Goal: Task Accomplishment & Management: Manage account settings

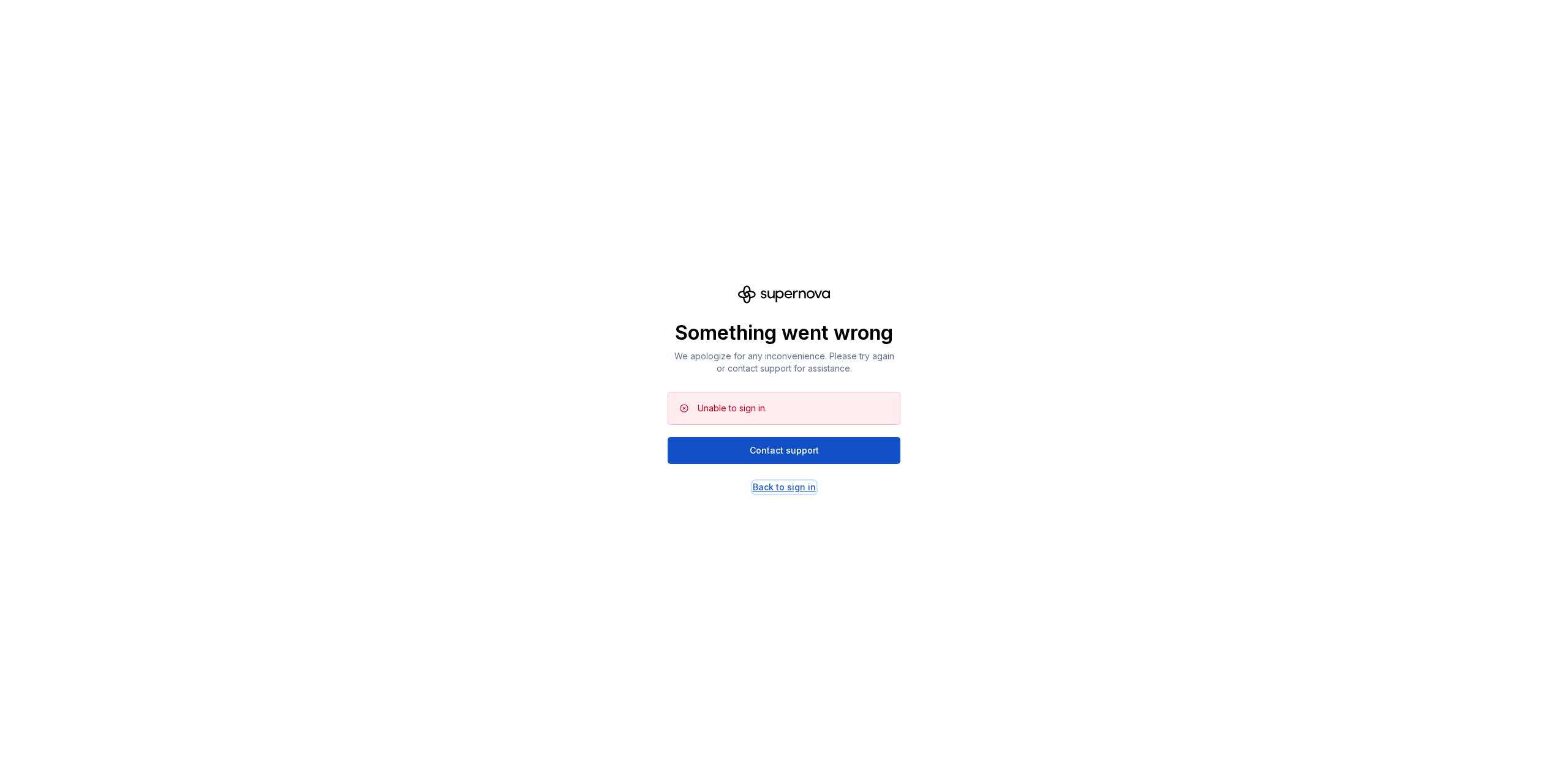
click at [795, 487] on div "Back to sign in" at bounding box center [784, 486] width 63 height 12
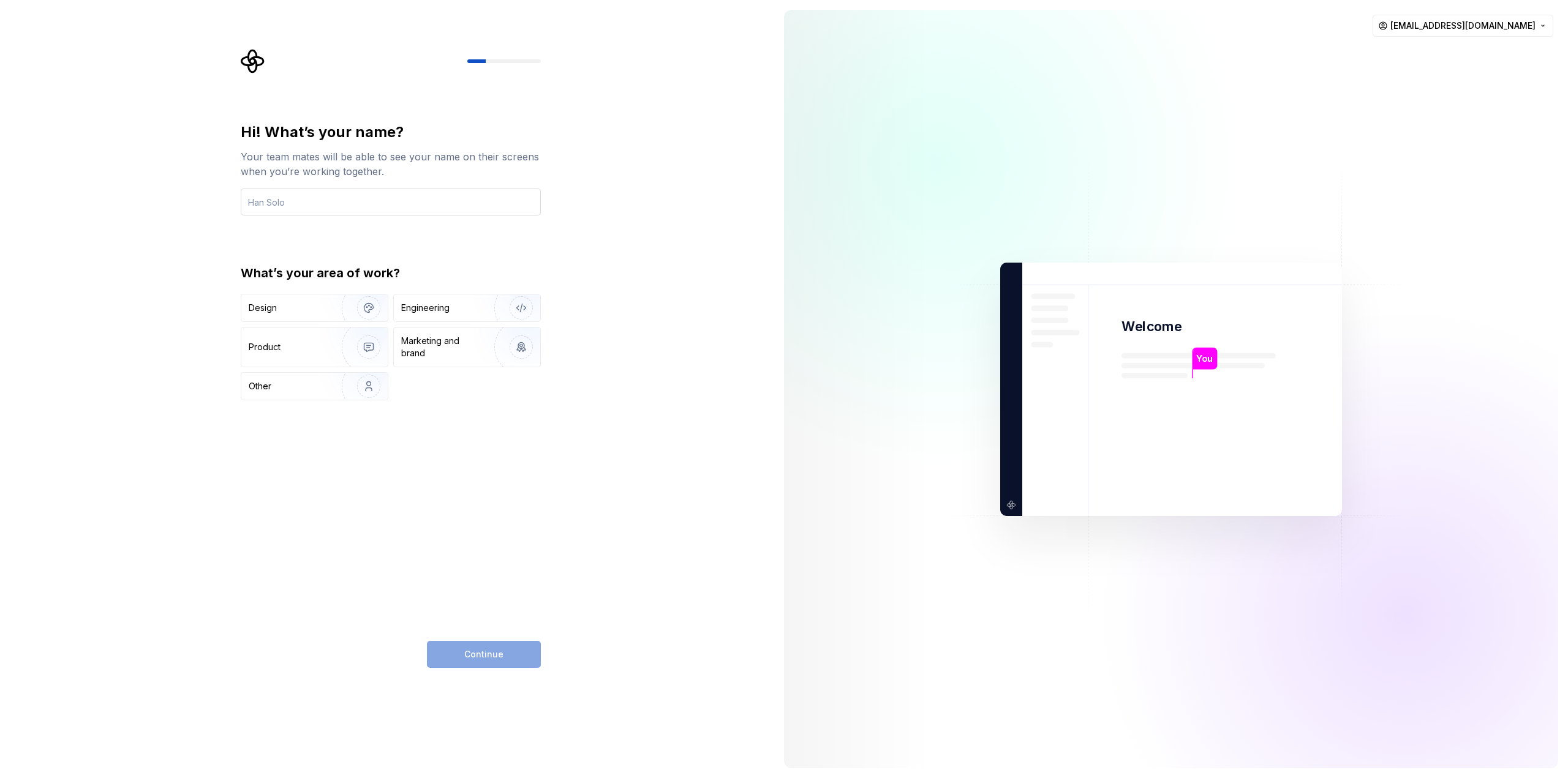
click at [437, 200] on input "text" at bounding box center [390, 202] width 300 height 27
click at [282, 208] on input "text" at bounding box center [390, 202] width 300 height 27
type input "onward"
click at [490, 655] on div "Continue" at bounding box center [483, 655] width 114 height 27
click at [494, 660] on div "Continue" at bounding box center [483, 655] width 114 height 27
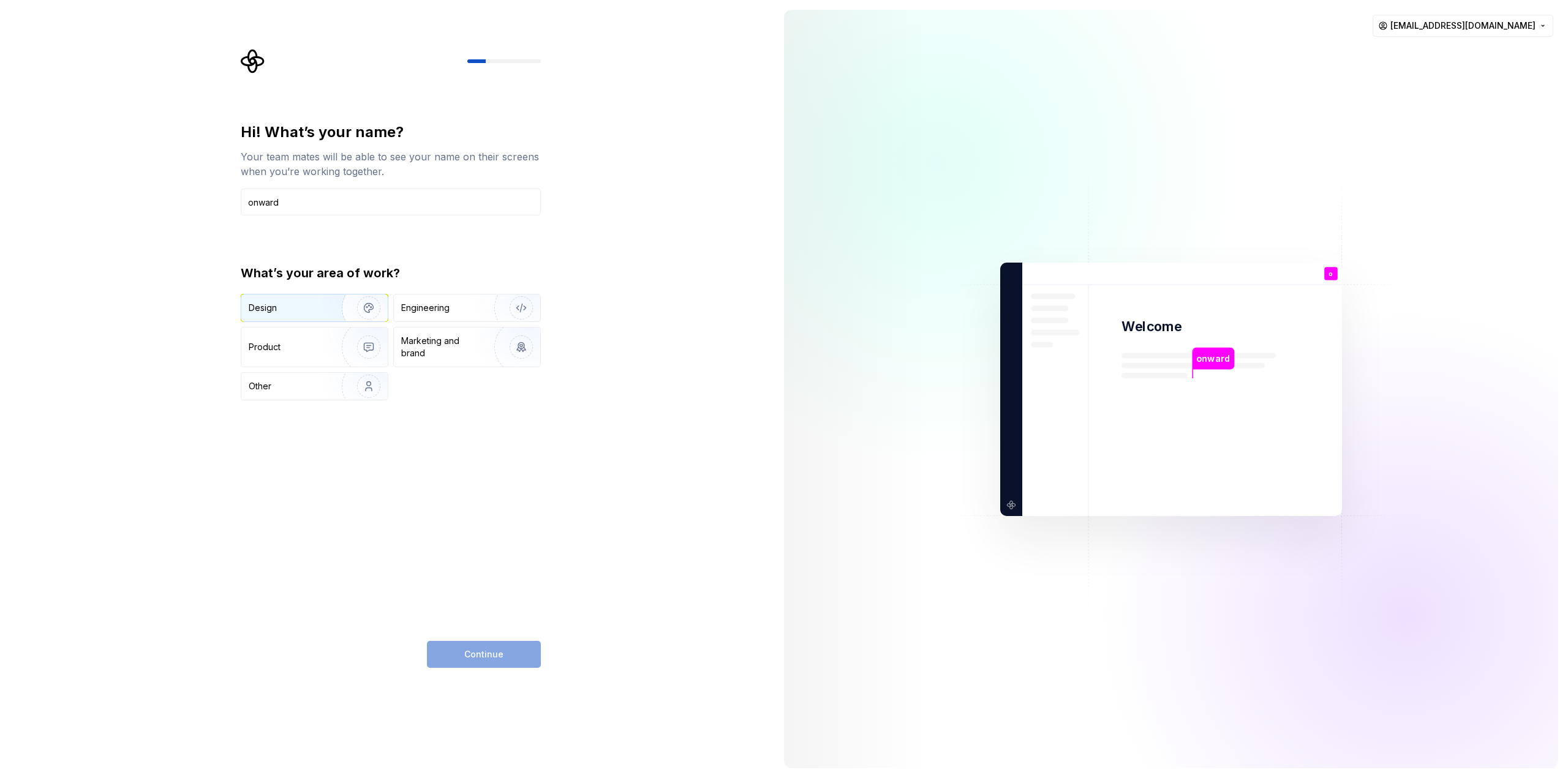
click at [376, 312] on img "button" at bounding box center [361, 308] width 79 height 82
click at [518, 310] on img "button" at bounding box center [513, 308] width 79 height 82
click at [502, 657] on span "Continue" at bounding box center [483, 654] width 39 height 12
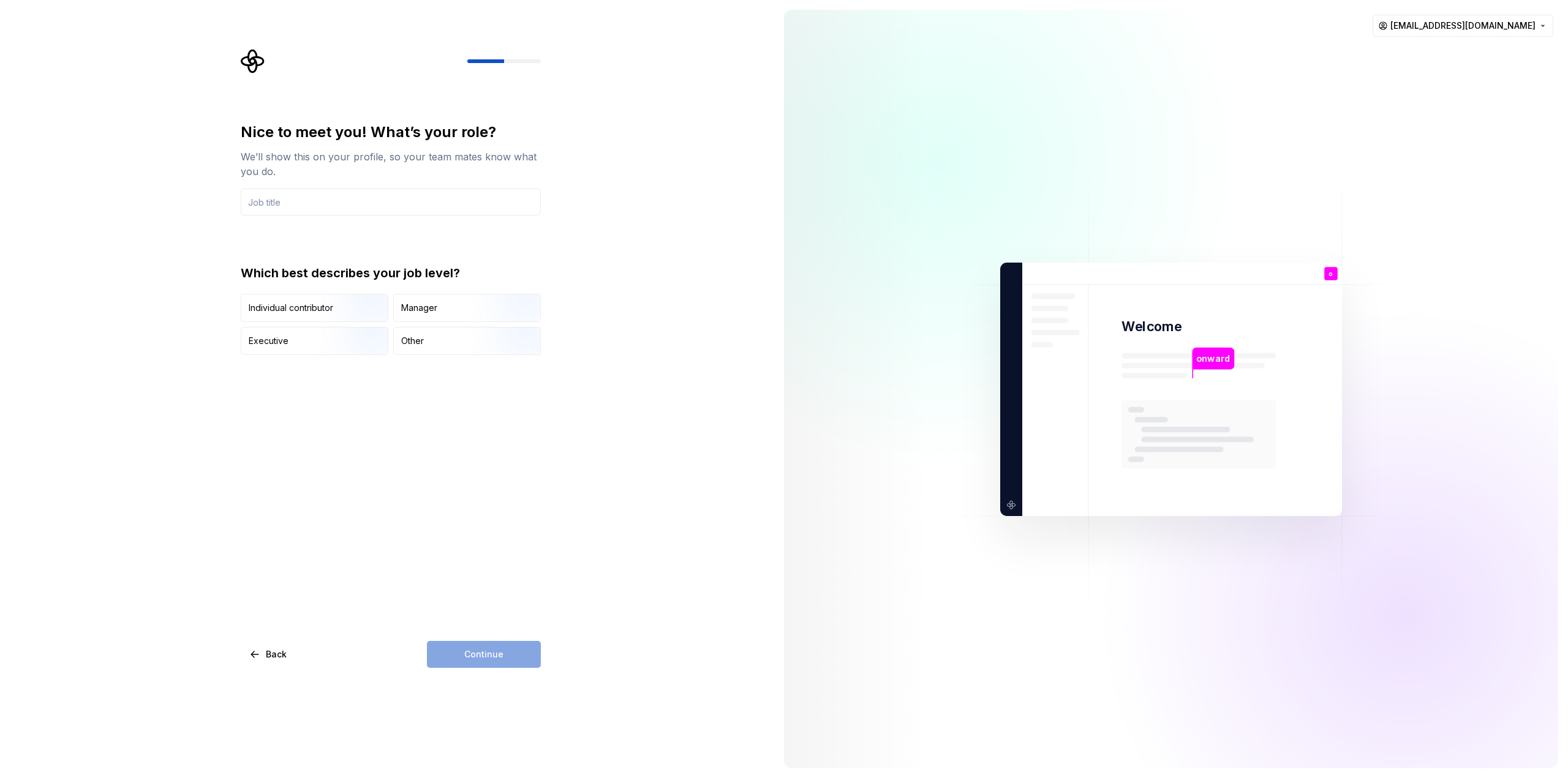
click at [503, 657] on div "Continue" at bounding box center [483, 655] width 114 height 27
click at [309, 309] on div "Individual contributor" at bounding box center [290, 308] width 84 height 12
click at [502, 656] on div "Continue" at bounding box center [483, 655] width 114 height 27
click at [388, 202] on input "text" at bounding box center [390, 202] width 300 height 27
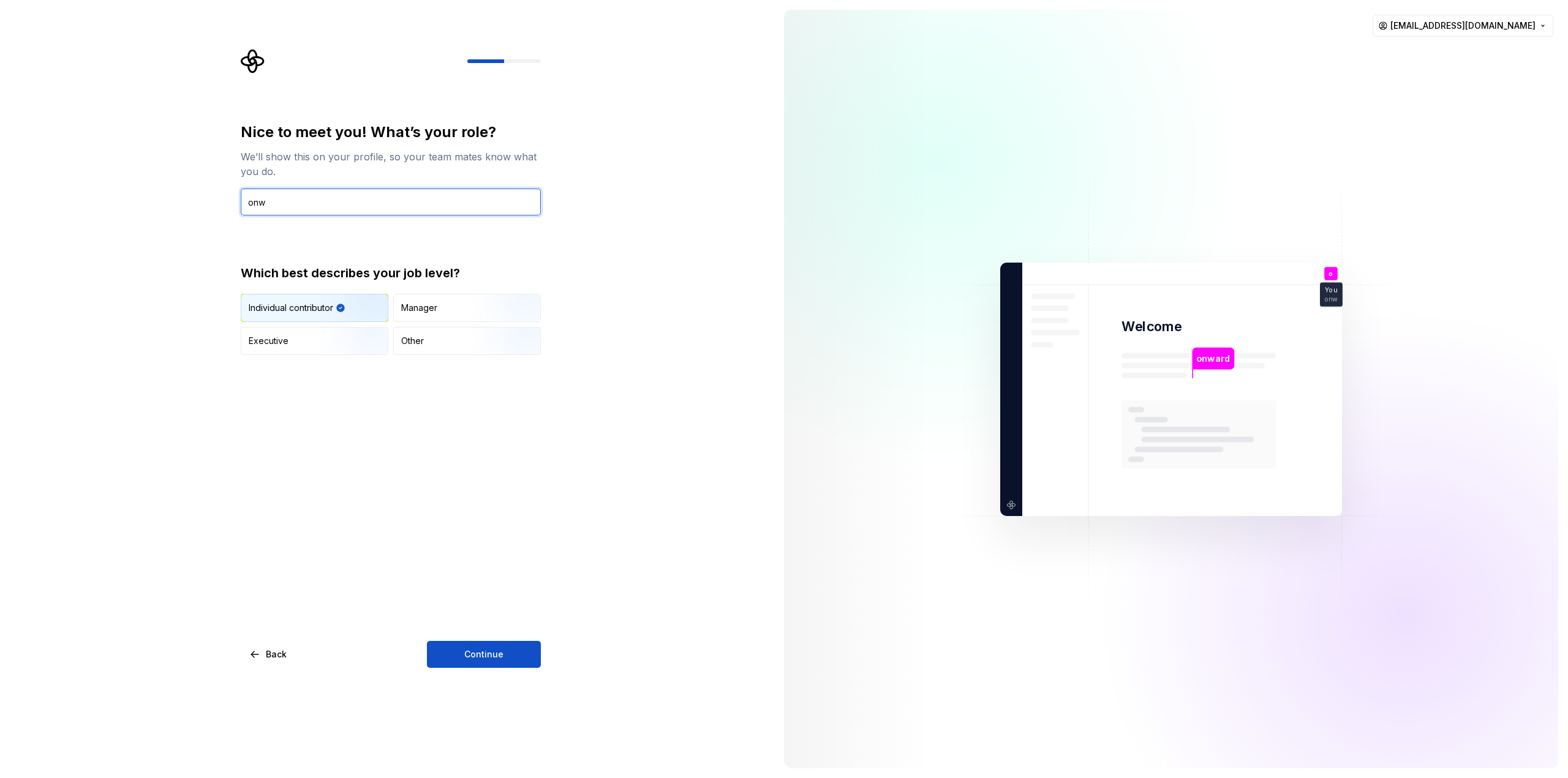
click at [378, 201] on input "onw" at bounding box center [390, 202] width 300 height 27
type input "onward"
click at [474, 652] on span "Continue" at bounding box center [483, 654] width 39 height 12
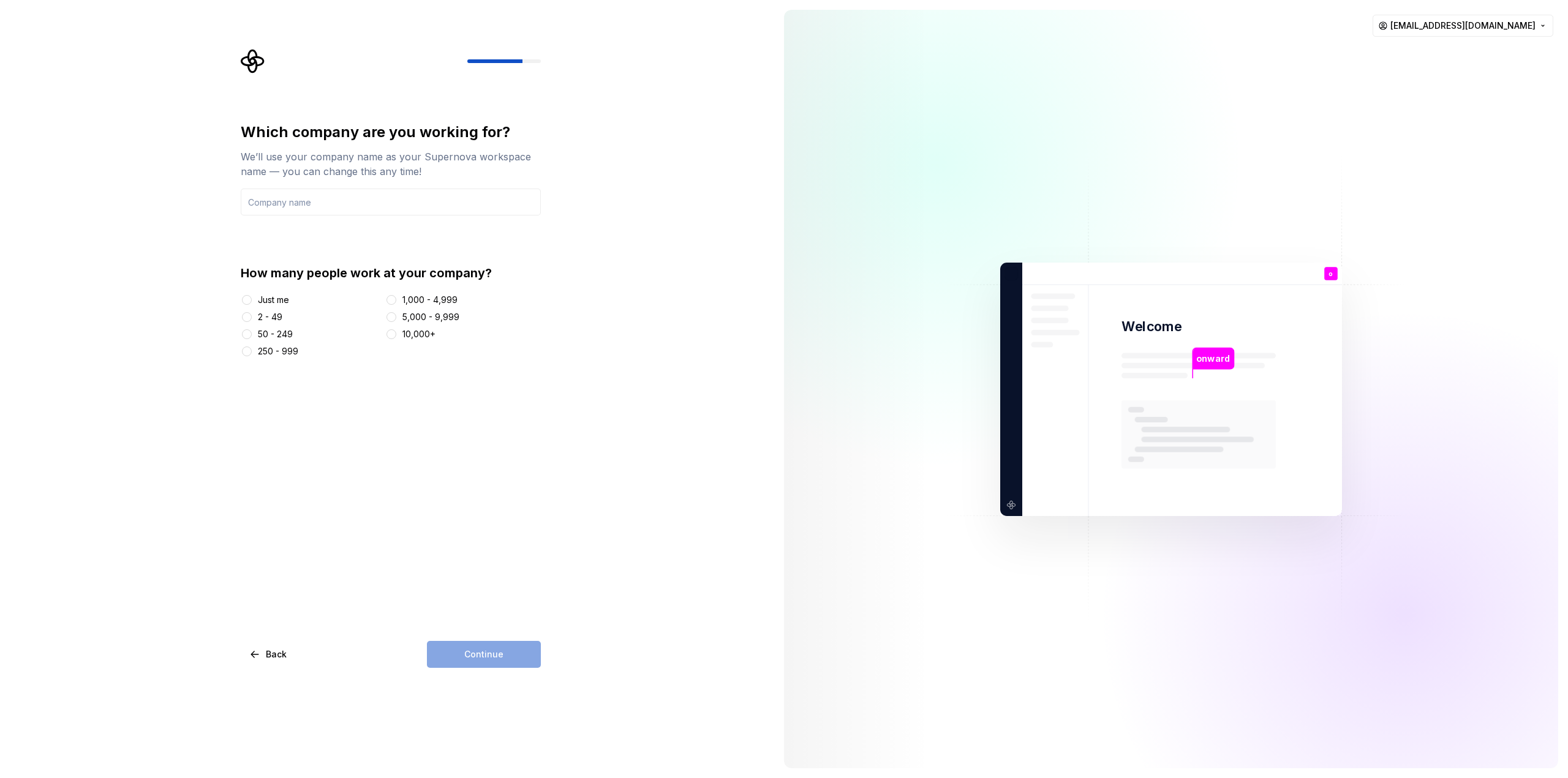
click at [251, 302] on div at bounding box center [246, 300] width 12 height 12
click at [249, 301] on button "Just me" at bounding box center [247, 300] width 10 height 10
click at [329, 199] on input "text" at bounding box center [390, 202] width 300 height 27
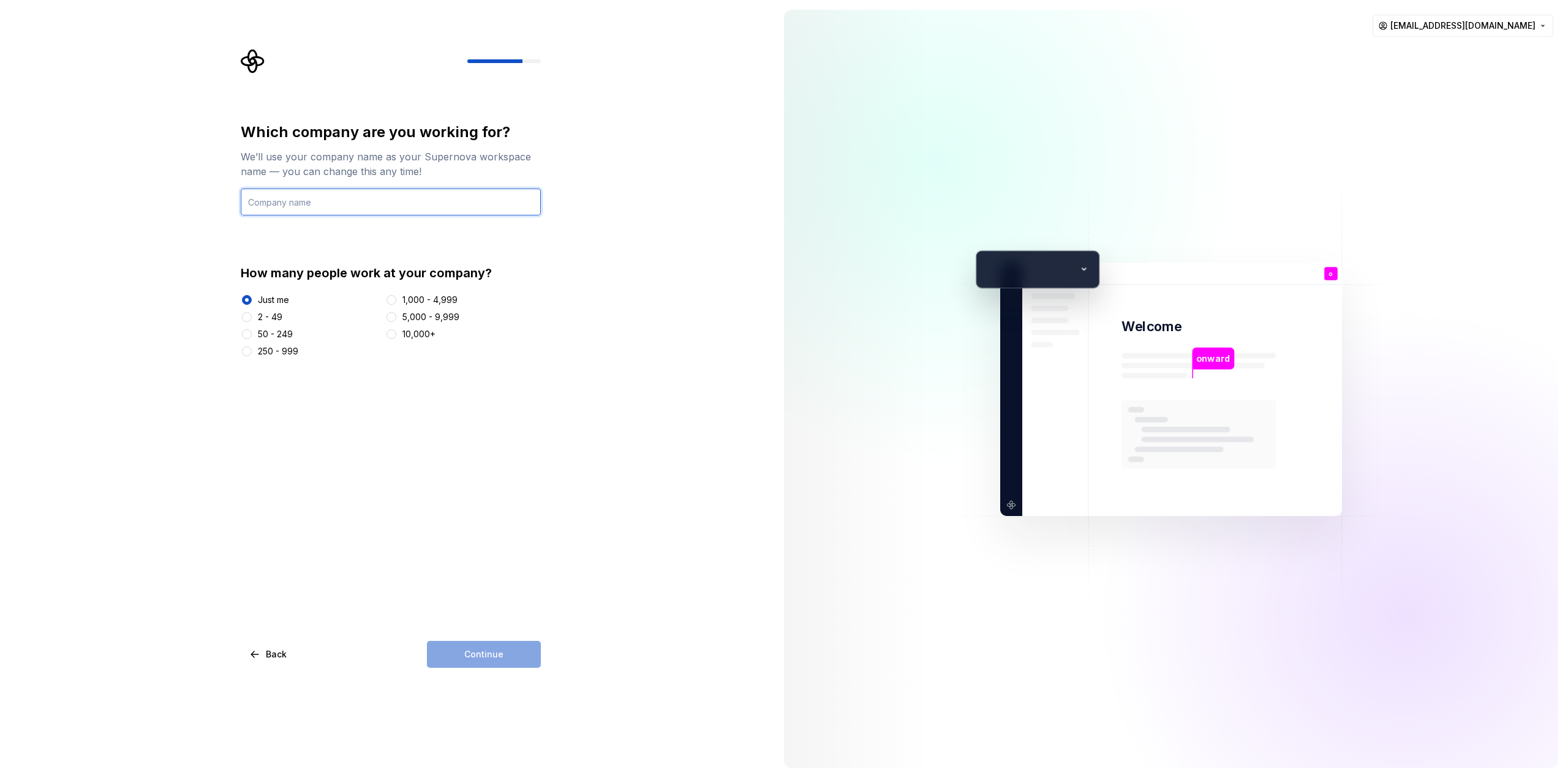
click at [329, 199] on input "text" at bounding box center [390, 202] width 300 height 27
type input "tradepull"
click at [502, 655] on button "Continue" at bounding box center [483, 655] width 114 height 27
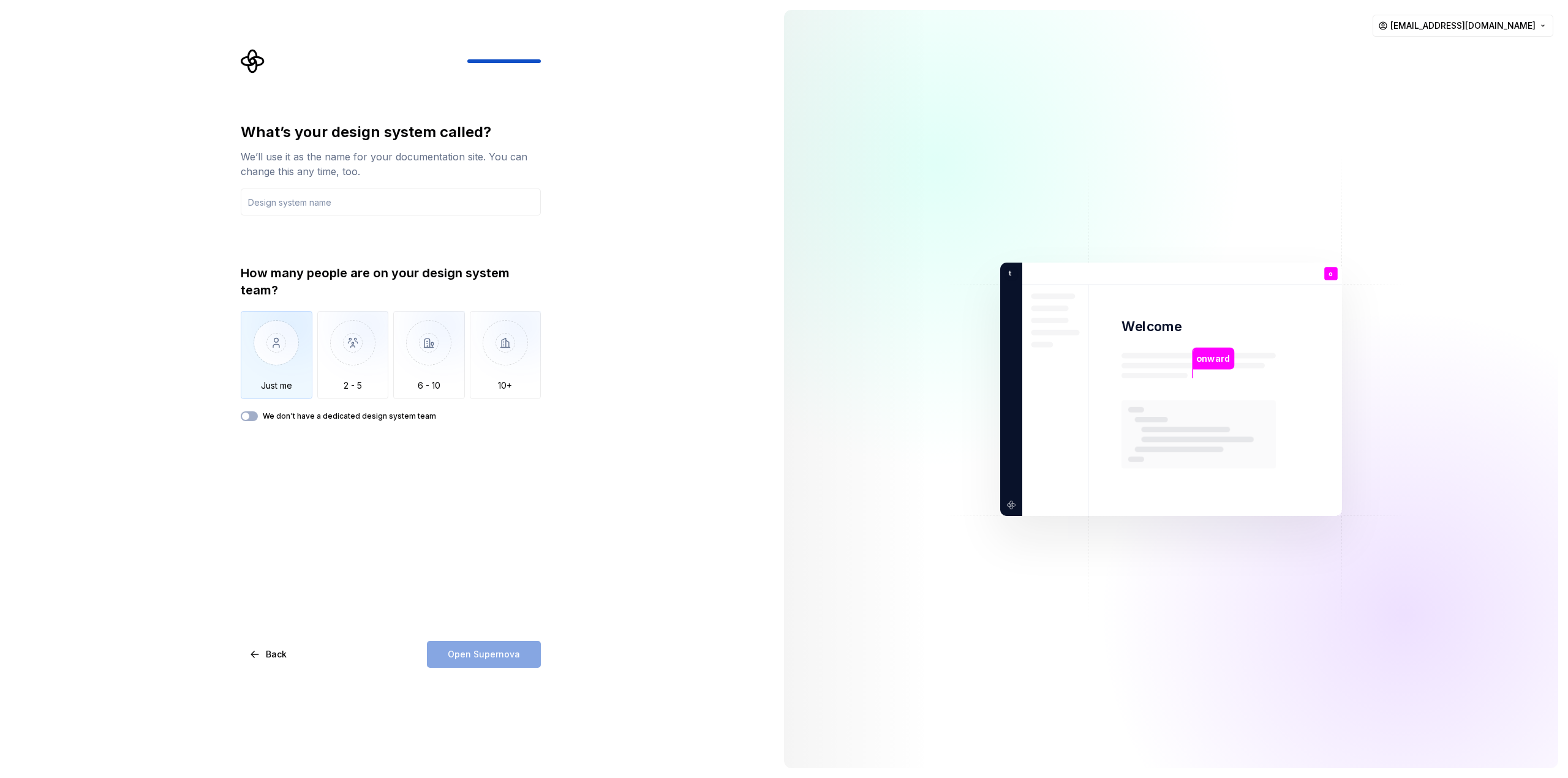
click at [274, 345] on img "button" at bounding box center [276, 352] width 71 height 82
click at [248, 416] on span "button" at bounding box center [245, 416] width 7 height 7
click at [248, 416] on icon "button" at bounding box center [245, 416] width 10 height 7
click at [491, 651] on div "Open Supernova" at bounding box center [483, 655] width 114 height 27
click at [251, 416] on button "We don't have a dedicated design system team" at bounding box center [249, 416] width 17 height 10
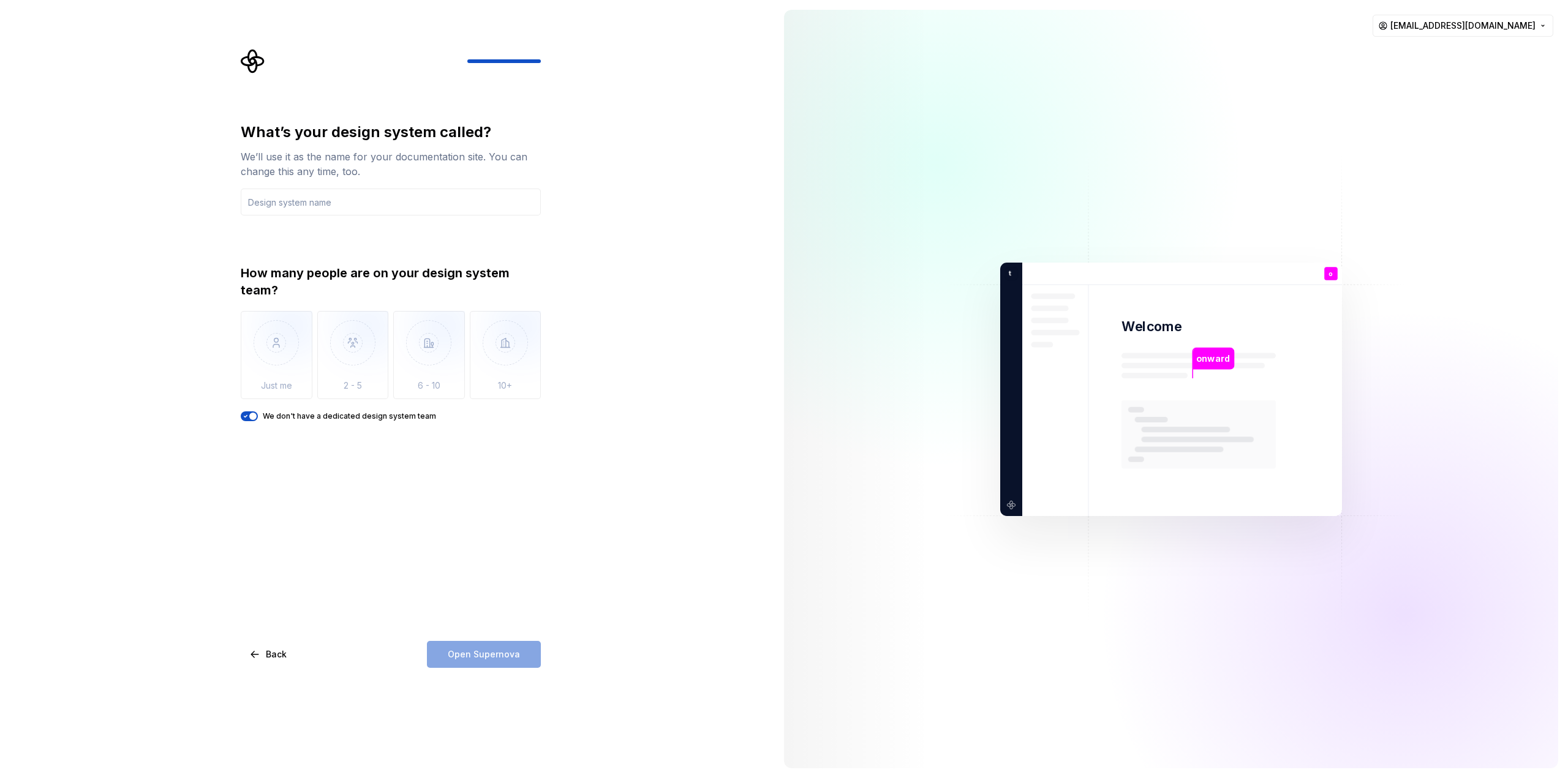
click at [253, 416] on span "button" at bounding box center [253, 416] width 7 height 7
click at [273, 358] on img "button" at bounding box center [276, 352] width 71 height 82
click at [349, 196] on input "text" at bounding box center [390, 202] width 300 height 27
click at [427, 201] on input "text" at bounding box center [390, 202] width 300 height 27
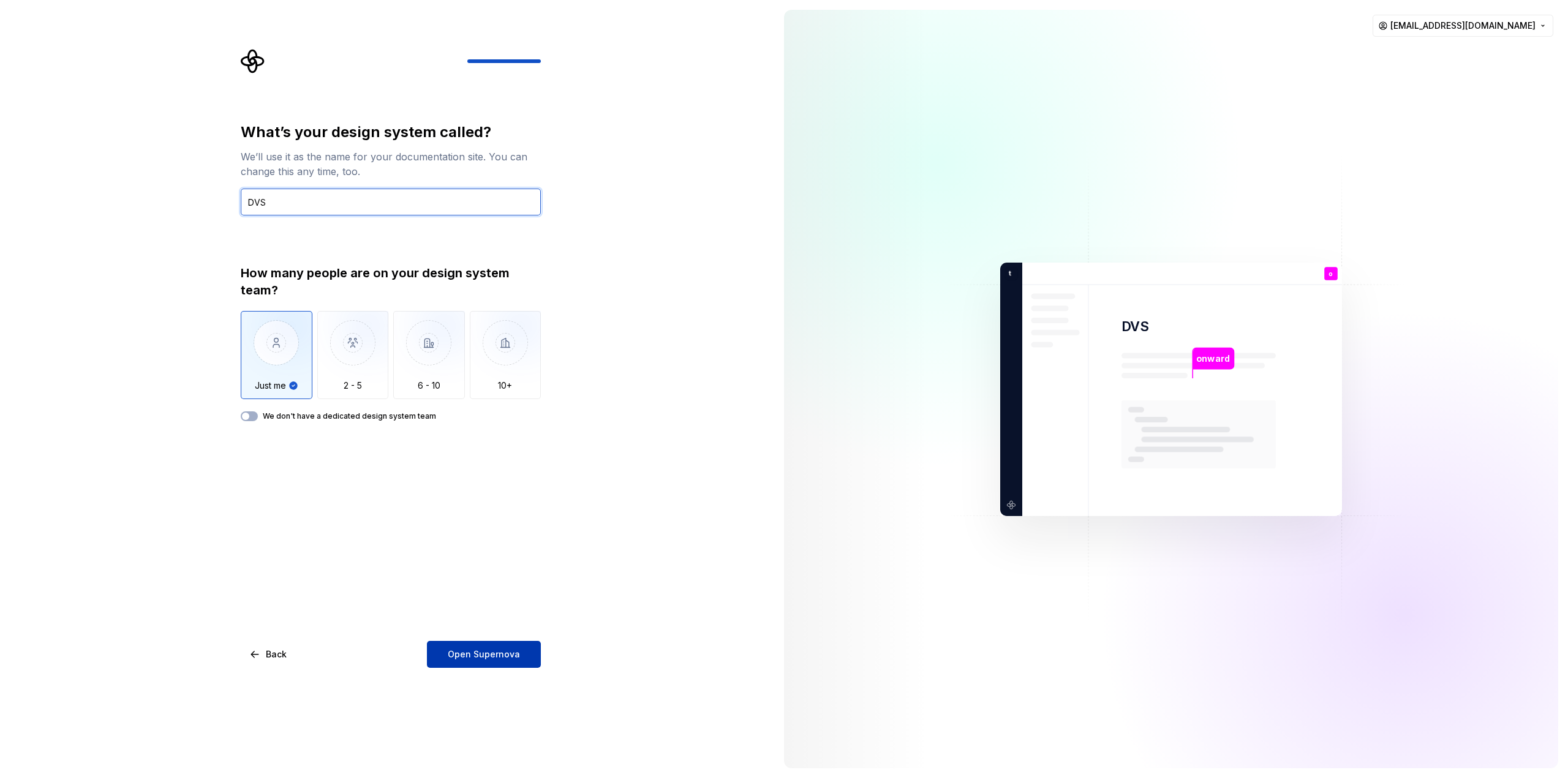
type input "DVS"
click at [475, 663] on button "Open Supernova" at bounding box center [483, 655] width 114 height 27
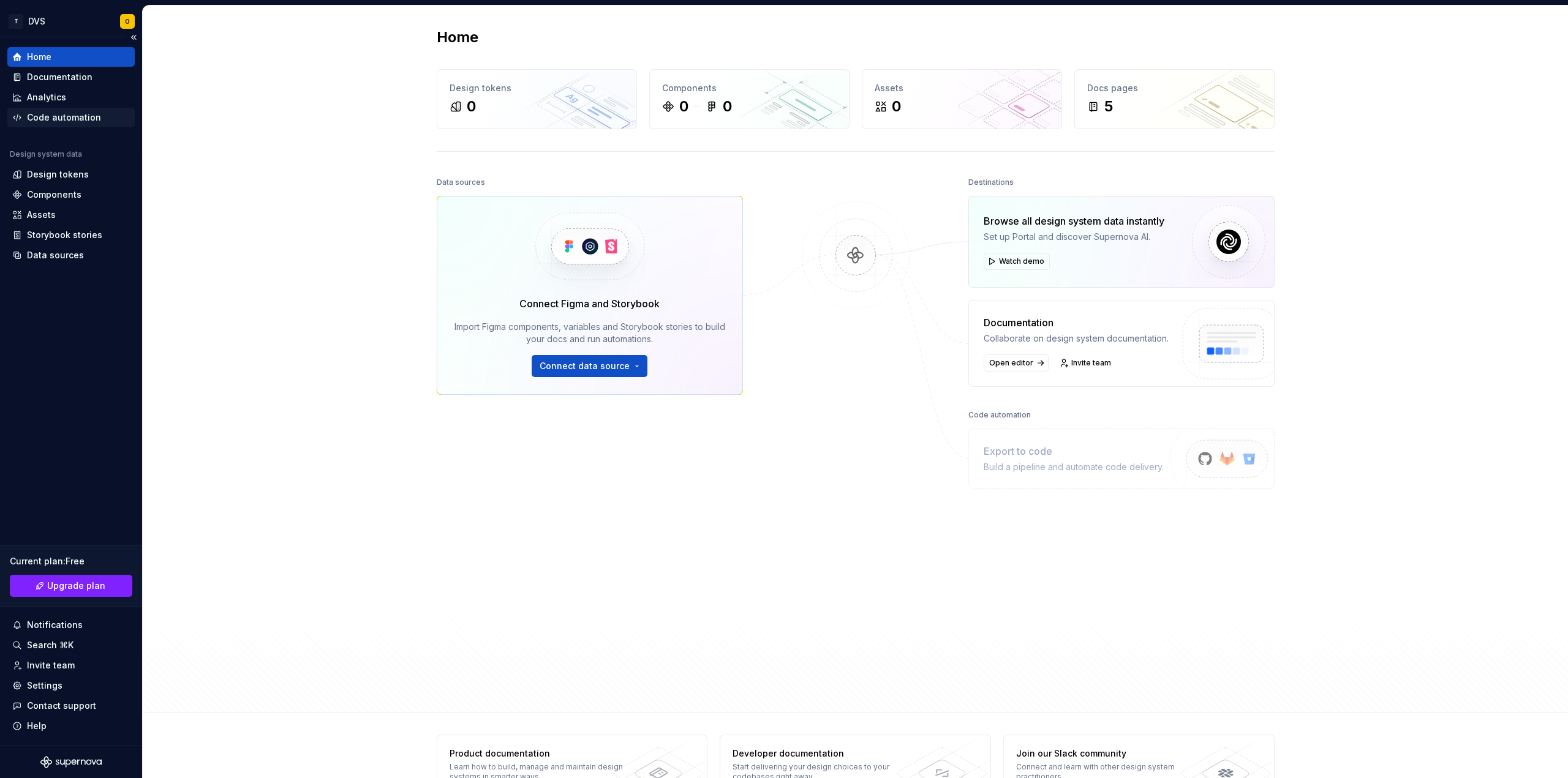
click at [71, 118] on div "Code automation" at bounding box center [64, 117] width 74 height 12
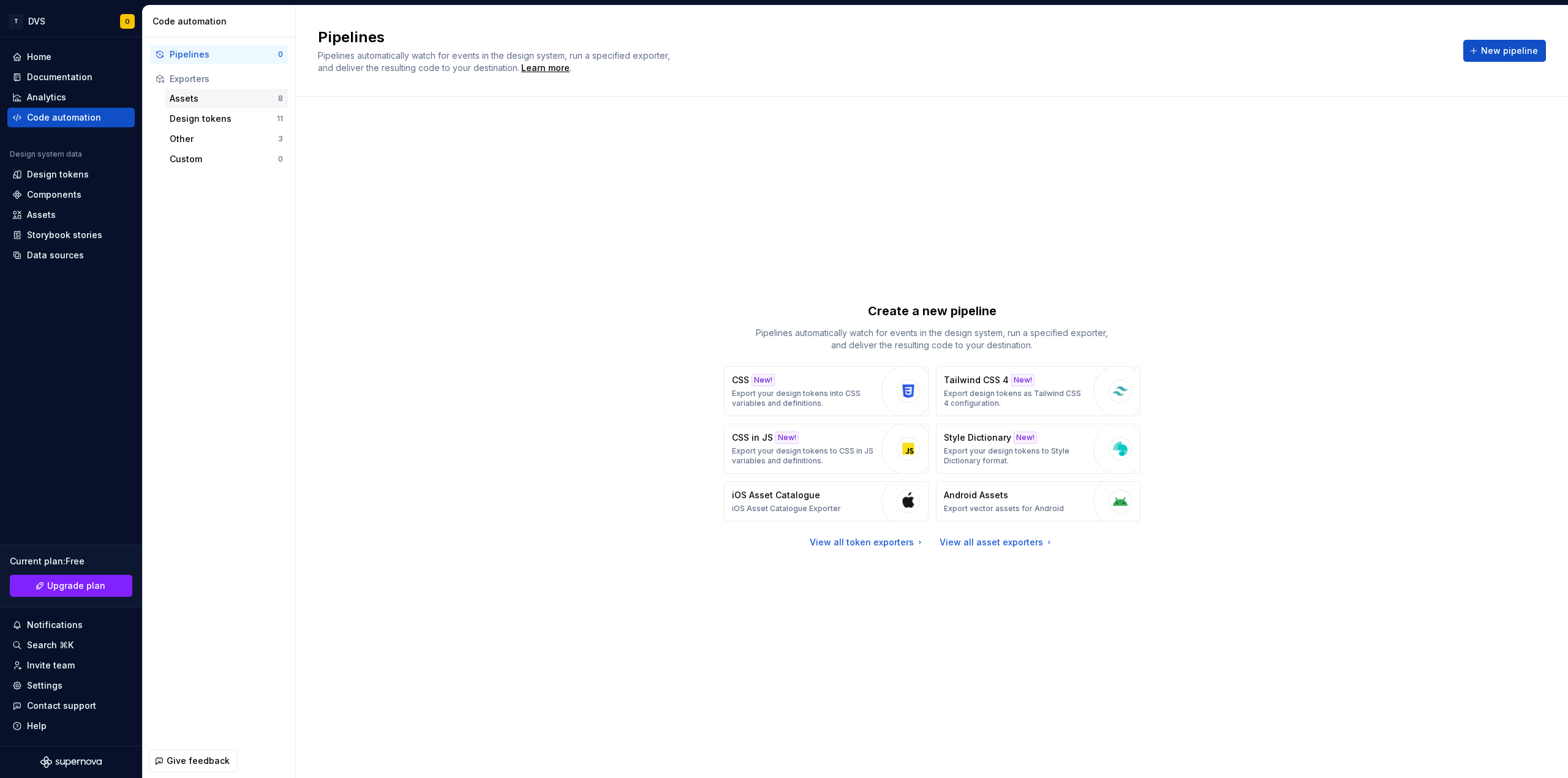
click at [178, 100] on div "Assets" at bounding box center [224, 98] width 108 height 12
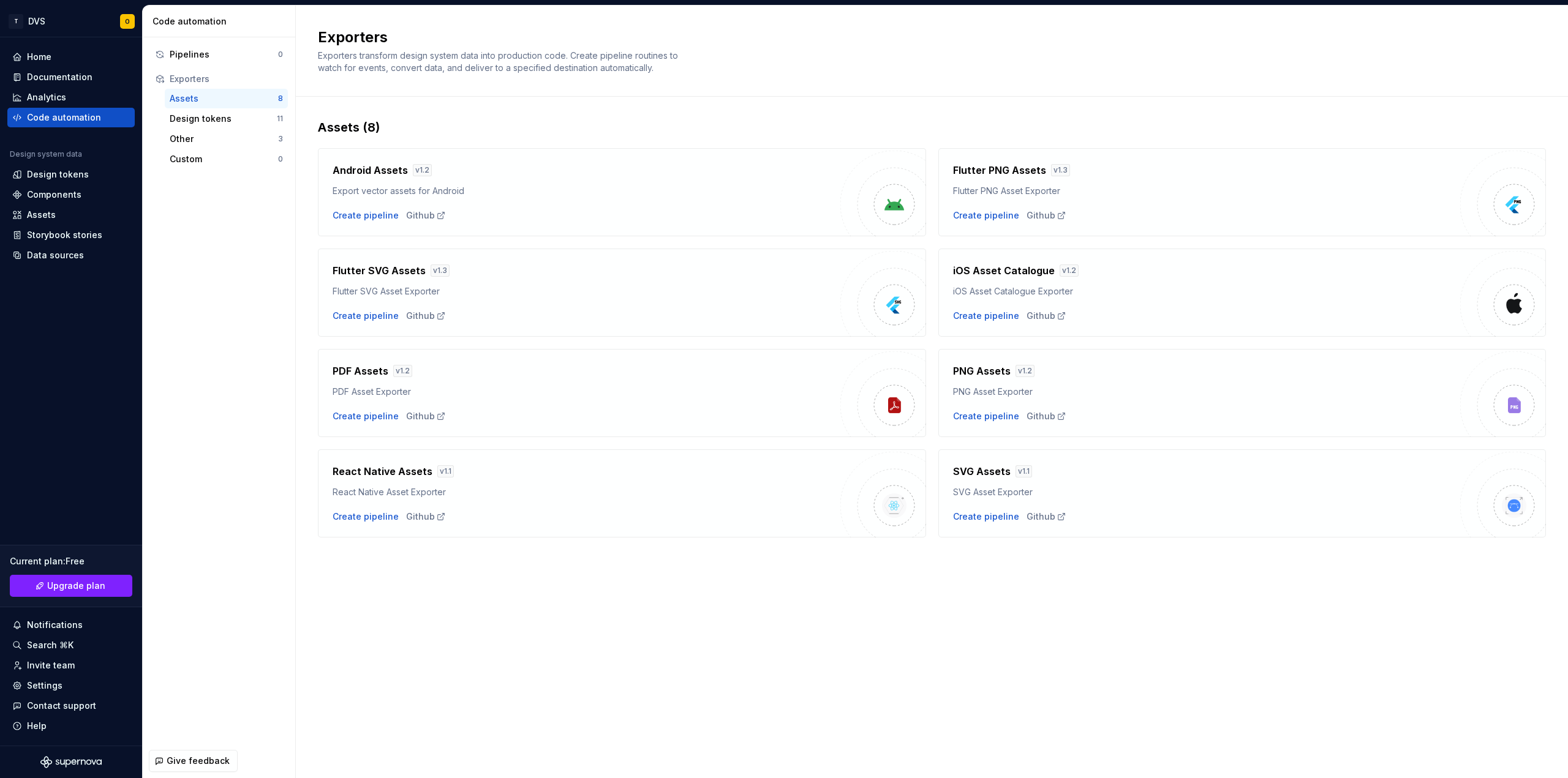
click at [179, 79] on div "Exporters" at bounding box center [226, 79] width 113 height 12
click at [185, 52] on div "Pipelines" at bounding box center [224, 54] width 108 height 12
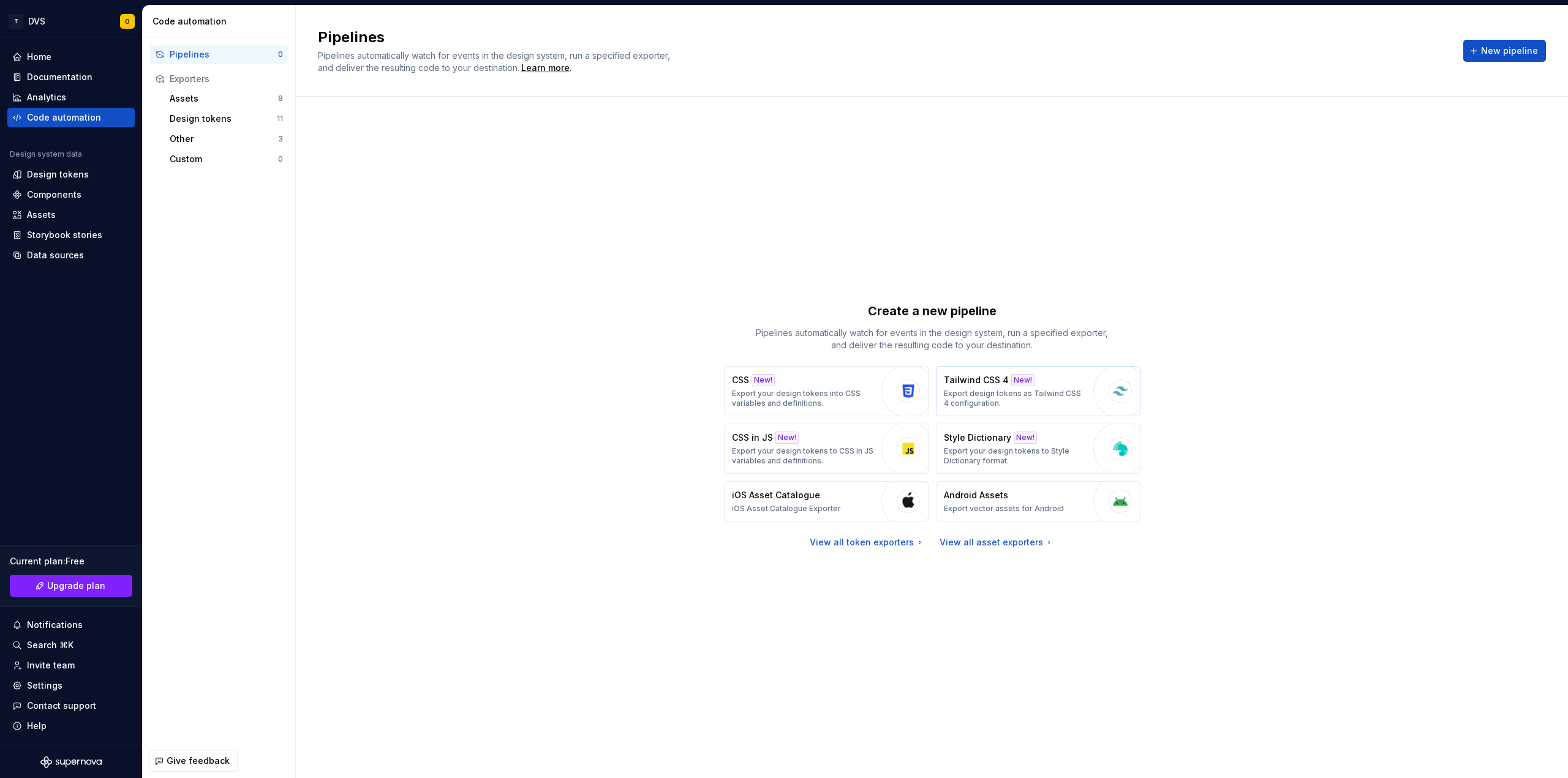
click at [995, 391] on p "Export design tokens as Tailwind CSS 4 configuration." at bounding box center [1015, 398] width 143 height 19
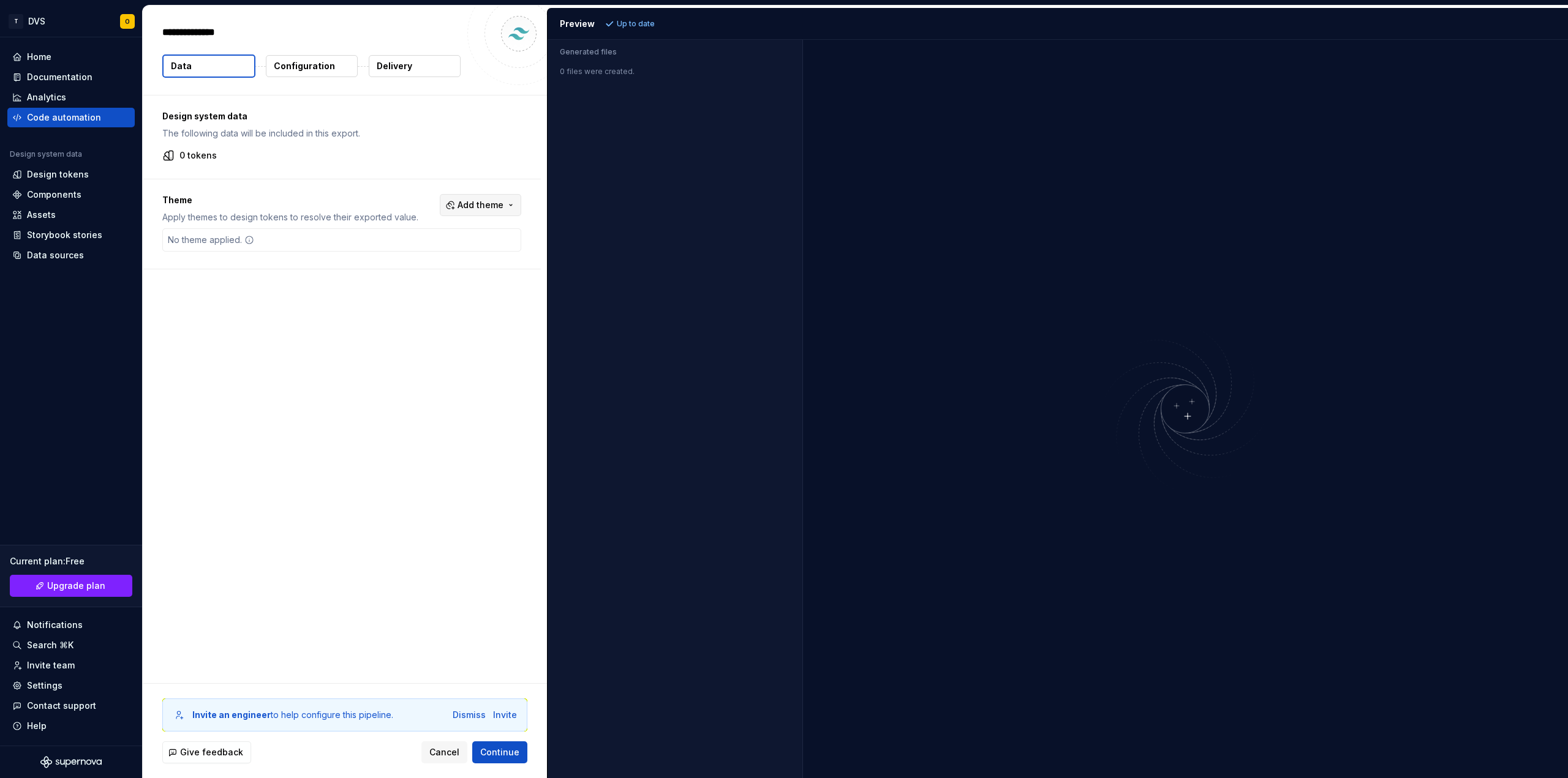
click at [508, 208] on button "Add theme" at bounding box center [480, 205] width 82 height 22
click at [389, 255] on div "Suggestions" at bounding box center [387, 254] width 10 height 10
click at [372, 374] on html "T DVS O Home Documentation Analytics Code automation Design system data Design …" at bounding box center [784, 389] width 1568 height 778
click at [40, 116] on div "Code automation" at bounding box center [64, 117] width 74 height 12
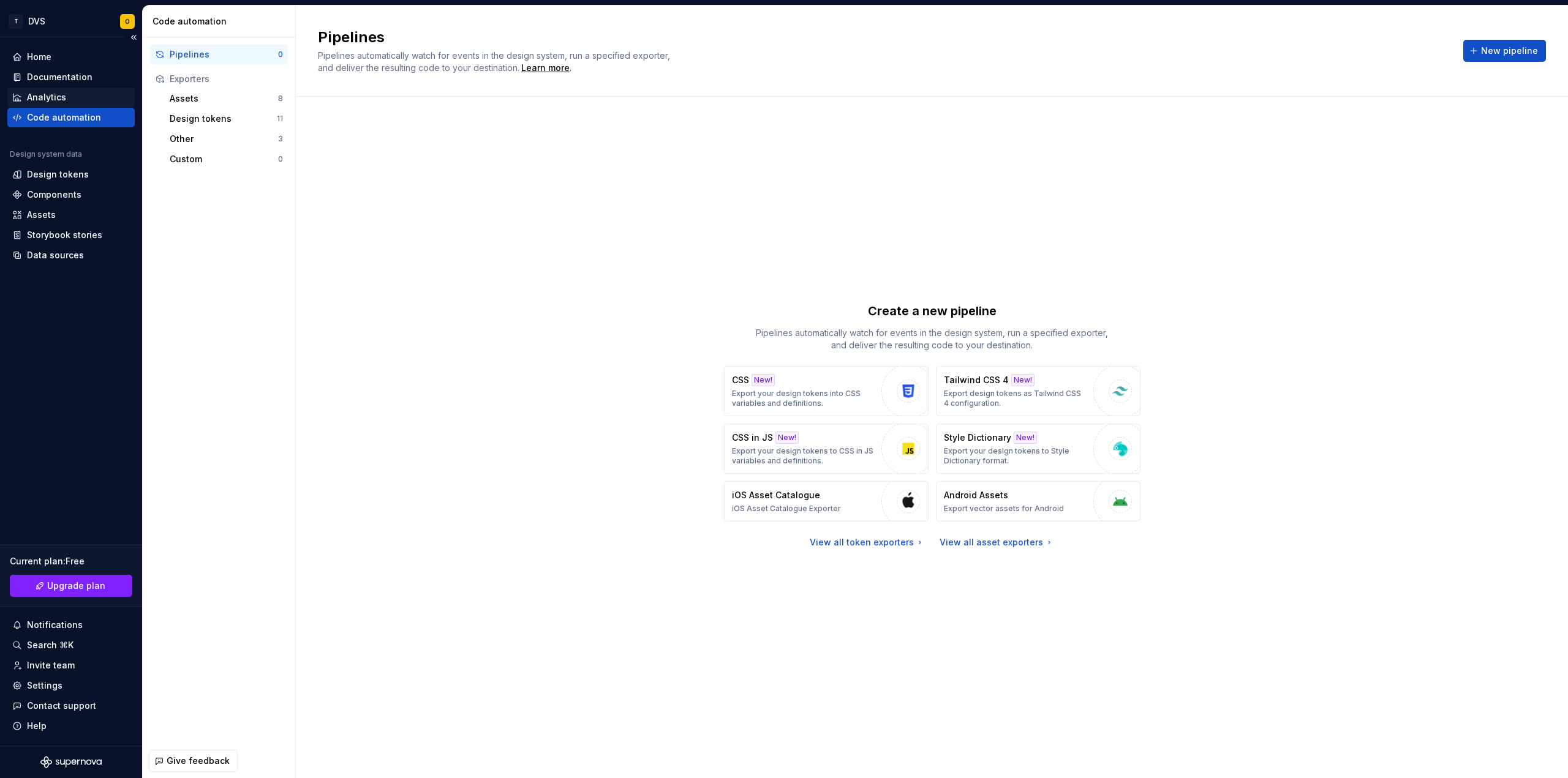
click at [52, 99] on div "Analytics" at bounding box center [46, 97] width 39 height 12
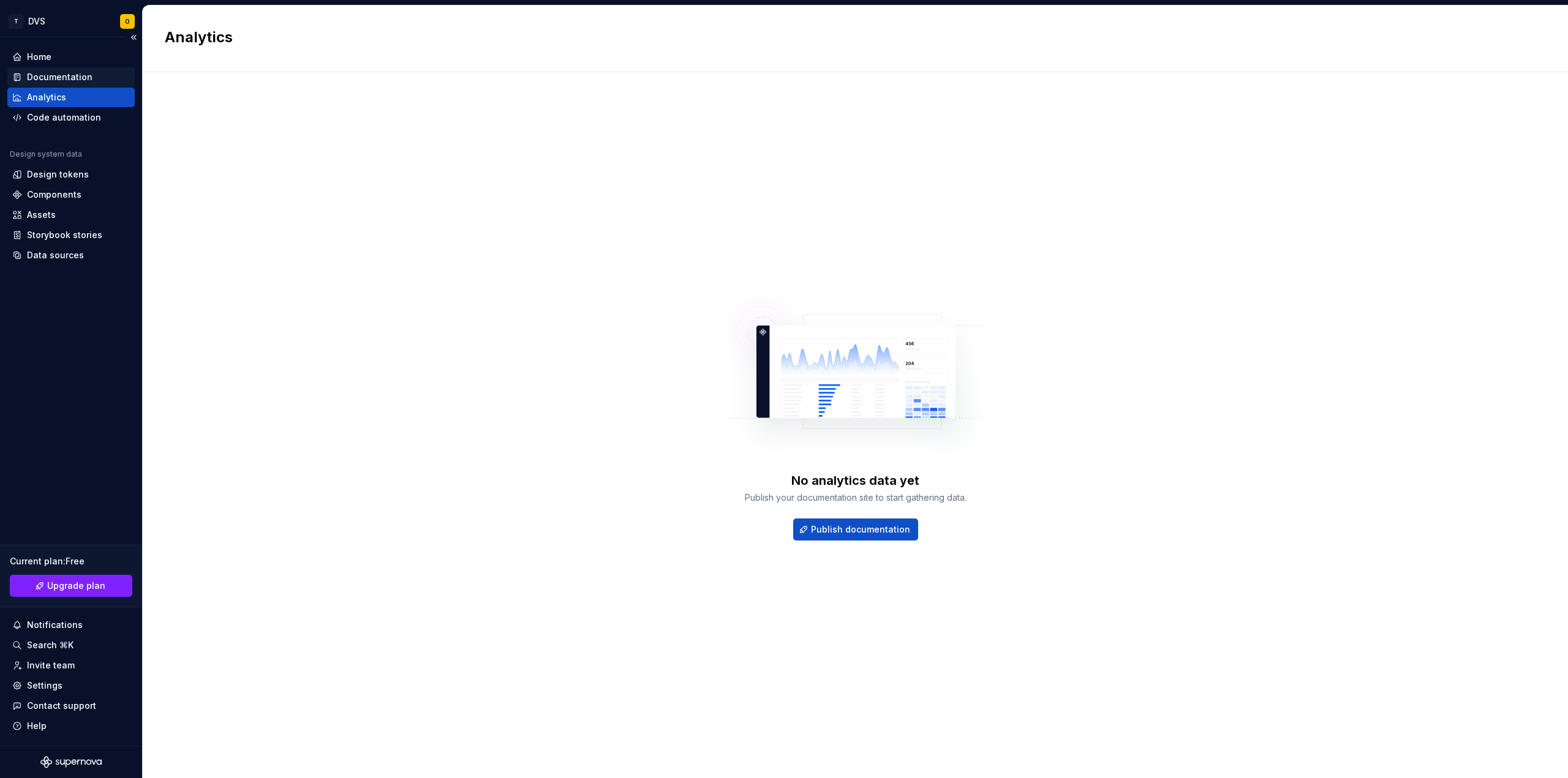
click at [53, 75] on div "Documentation" at bounding box center [60, 77] width 66 height 12
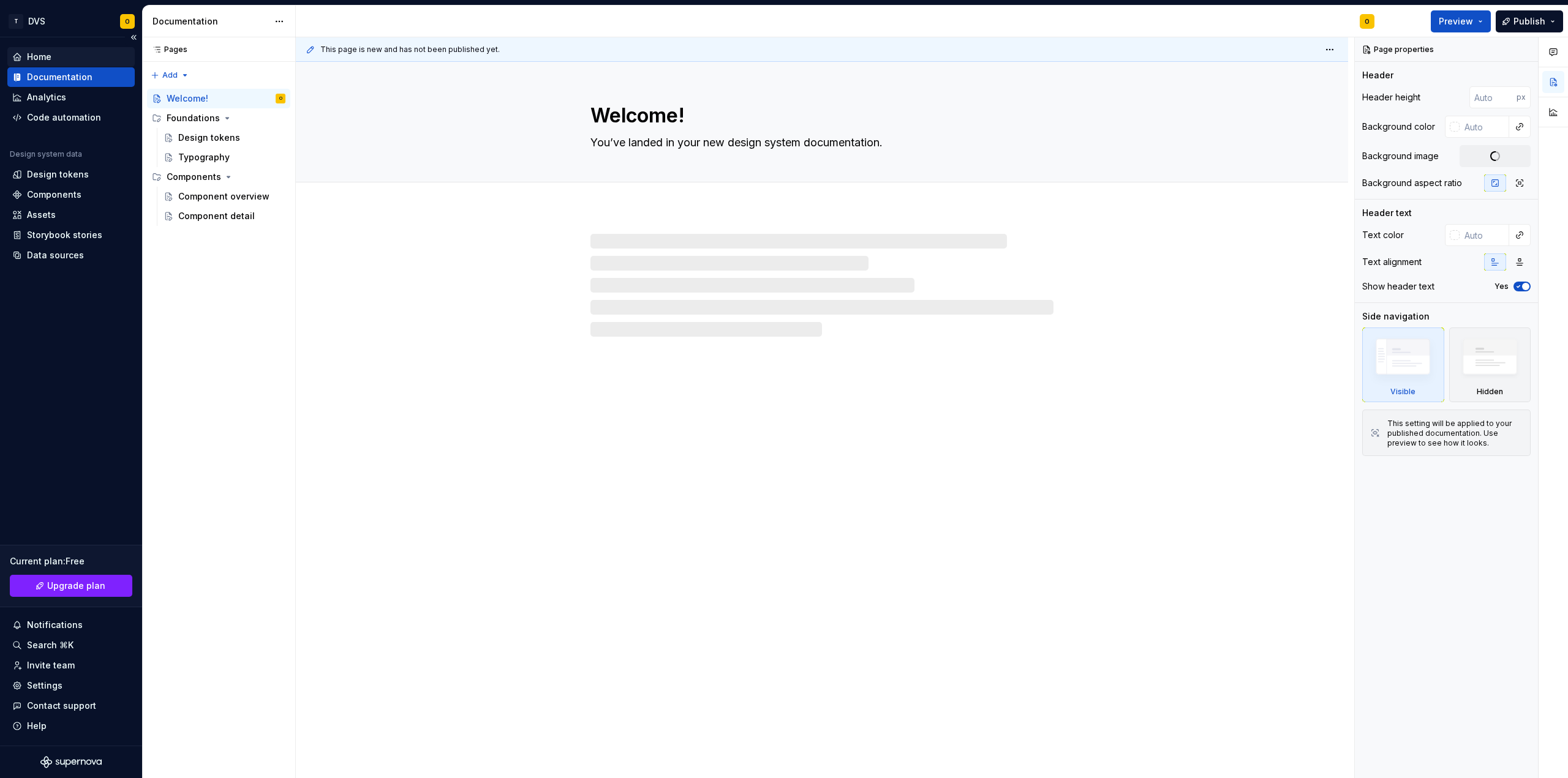
type textarea "*"
click at [41, 58] on div "Home" at bounding box center [39, 56] width 25 height 12
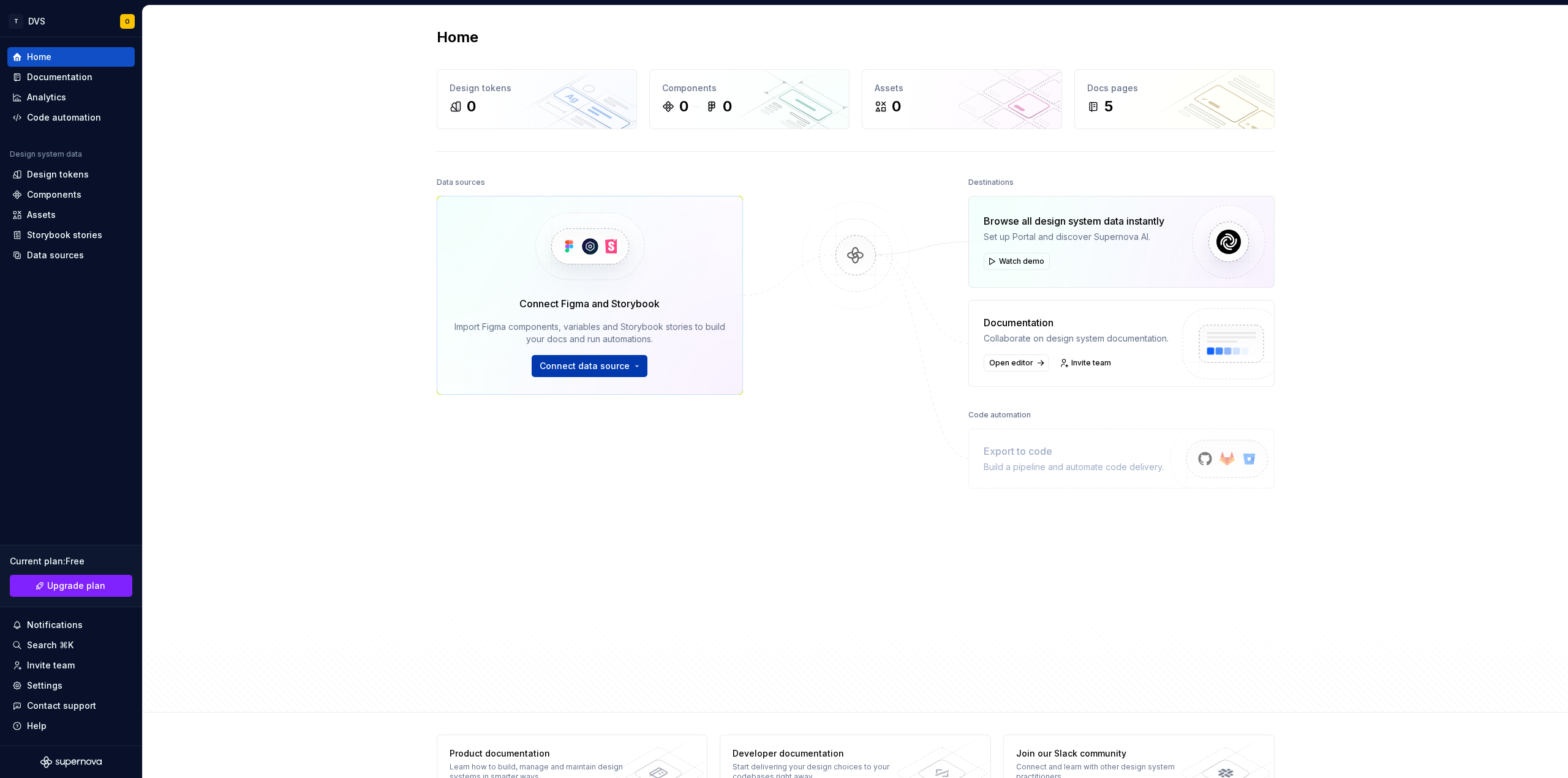
click at [629, 365] on button "Connect data source" at bounding box center [589, 366] width 115 height 22
click at [329, 308] on div "Home Design tokens 0 Components 0 0 Assets 0 Docs pages 5 Data sources Connect …" at bounding box center [855, 359] width 1425 height 707
click at [38, 686] on div "Settings" at bounding box center [45, 685] width 35 height 12
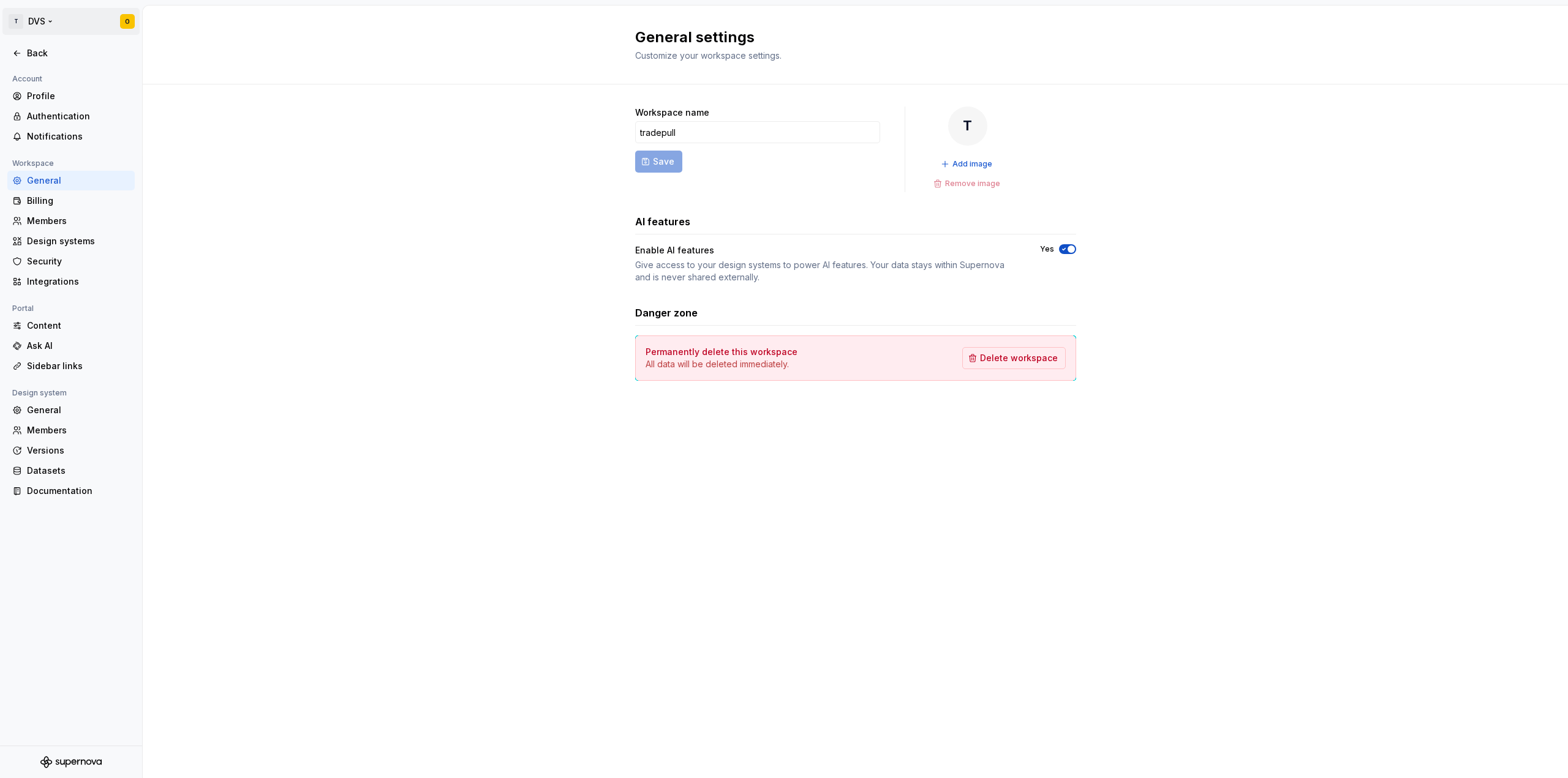
click at [127, 21] on html "T DVS O Back Account Profile Authentication Notifications Workspace General Bil…" at bounding box center [784, 389] width 1568 height 778
click at [43, 134] on div "Sign out" at bounding box center [103, 131] width 151 height 12
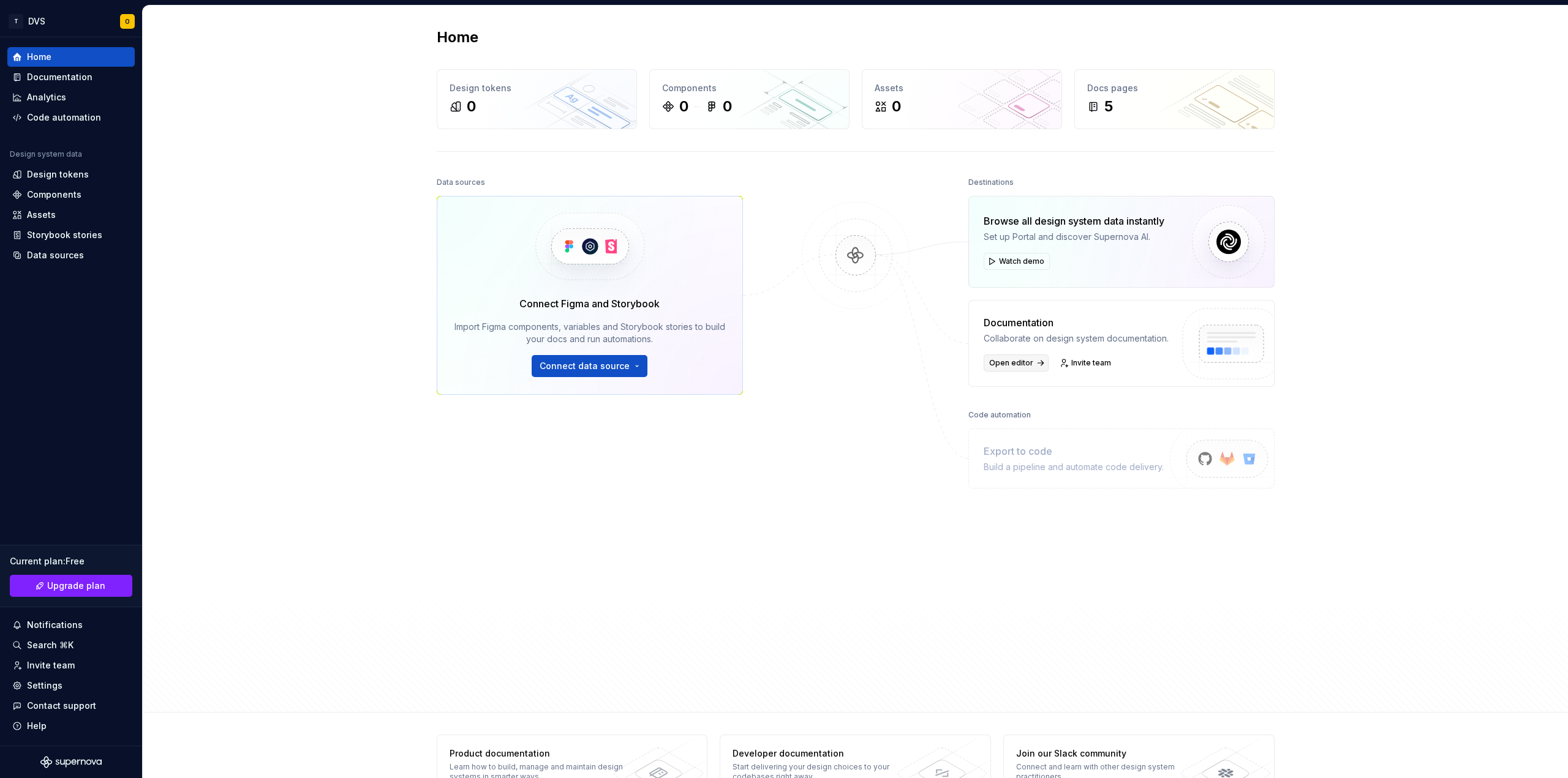
click at [1007, 362] on span "Open editor" at bounding box center [1011, 363] width 44 height 10
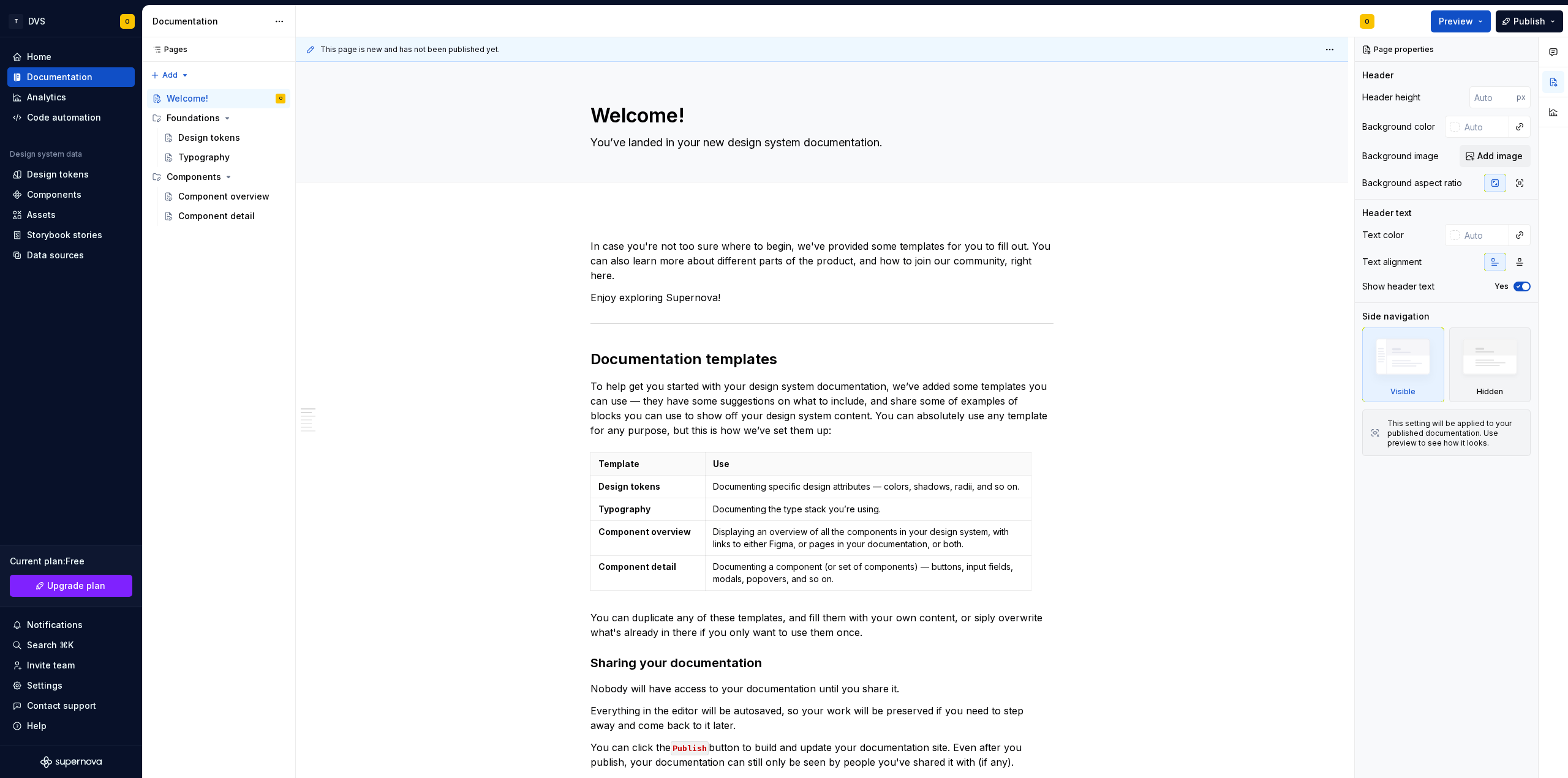
scroll to position [61, 0]
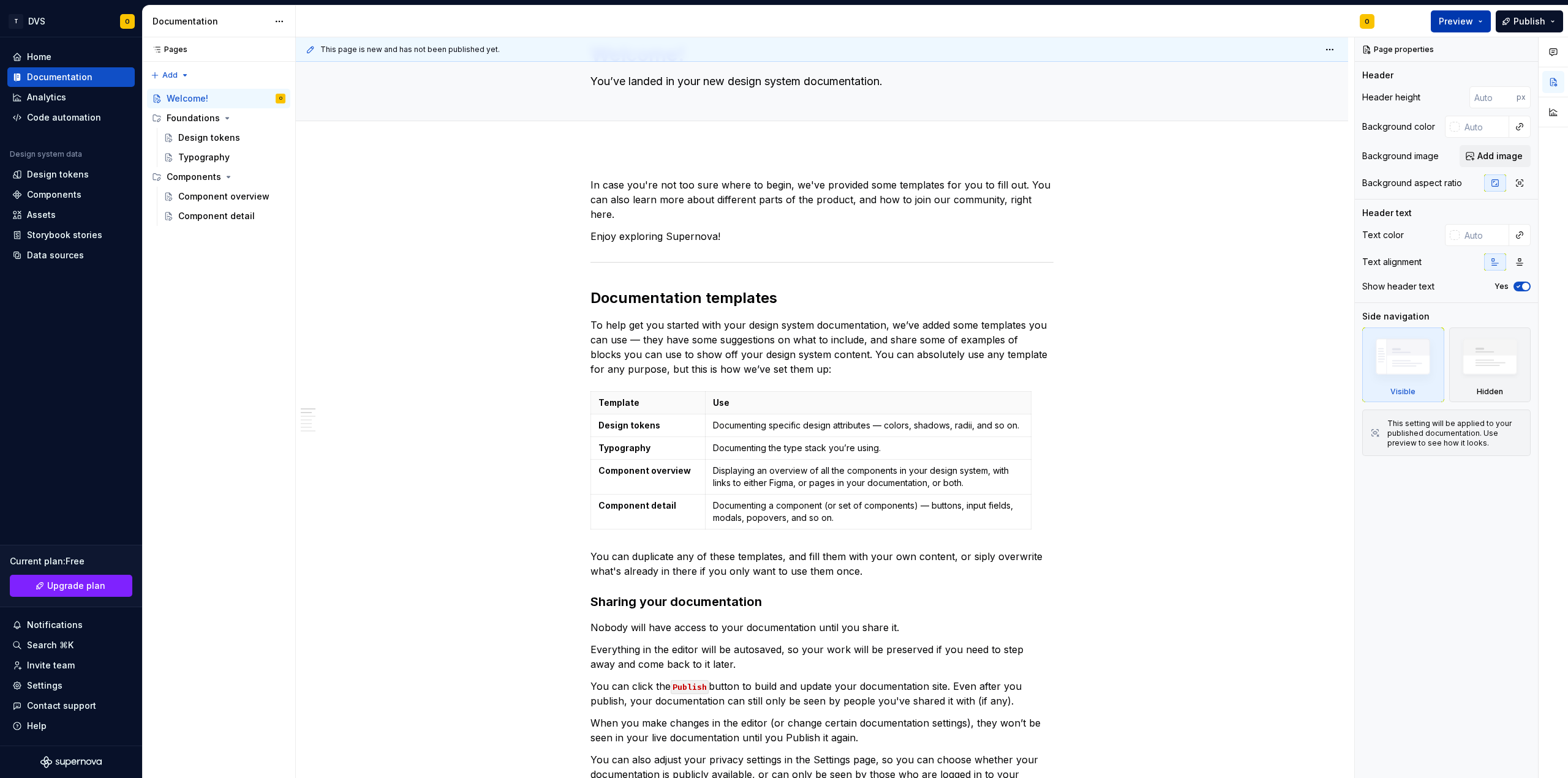
click at [1485, 19] on button "Preview" at bounding box center [1460, 22] width 60 height 22
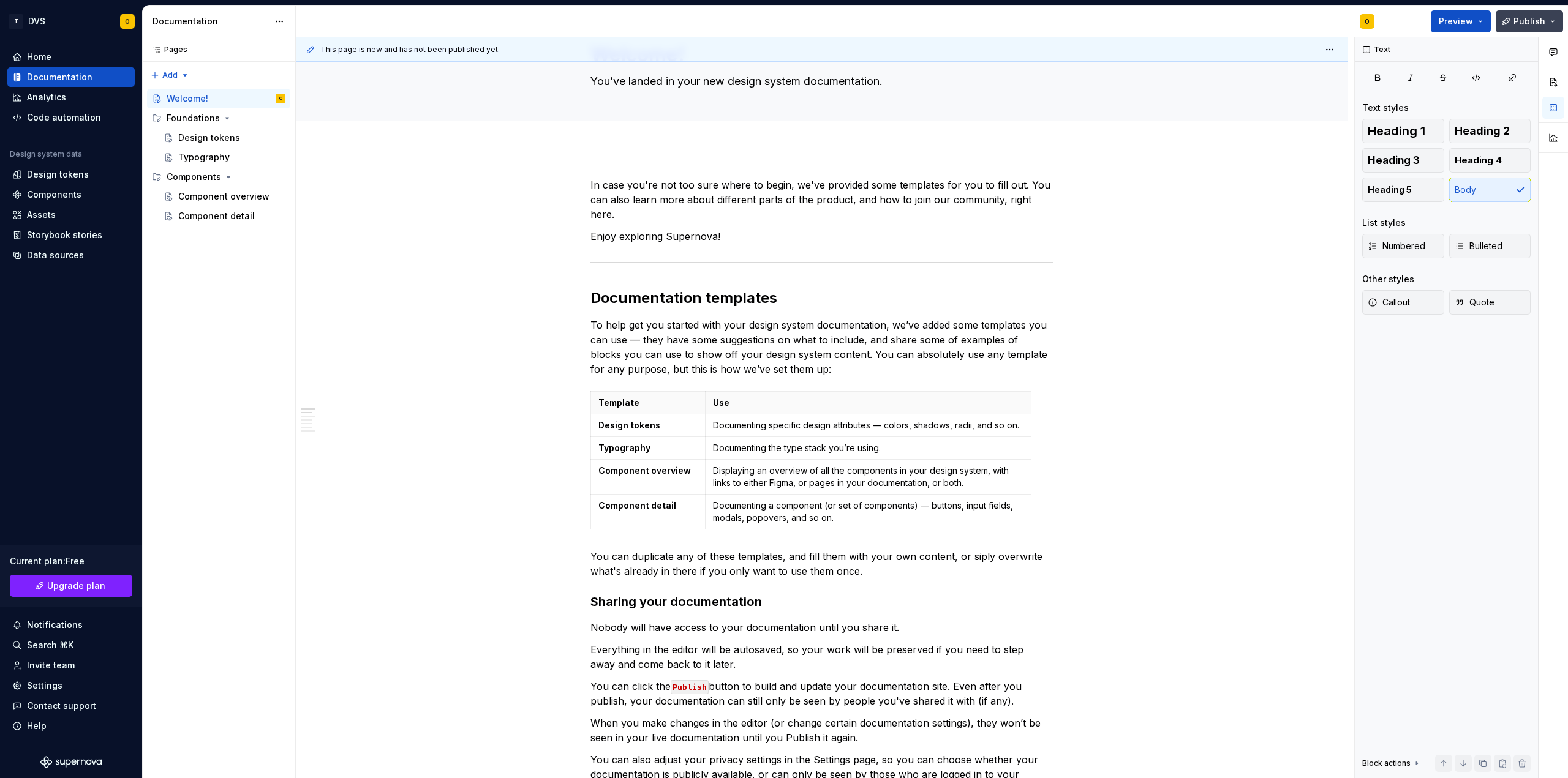
scroll to position [0, 0]
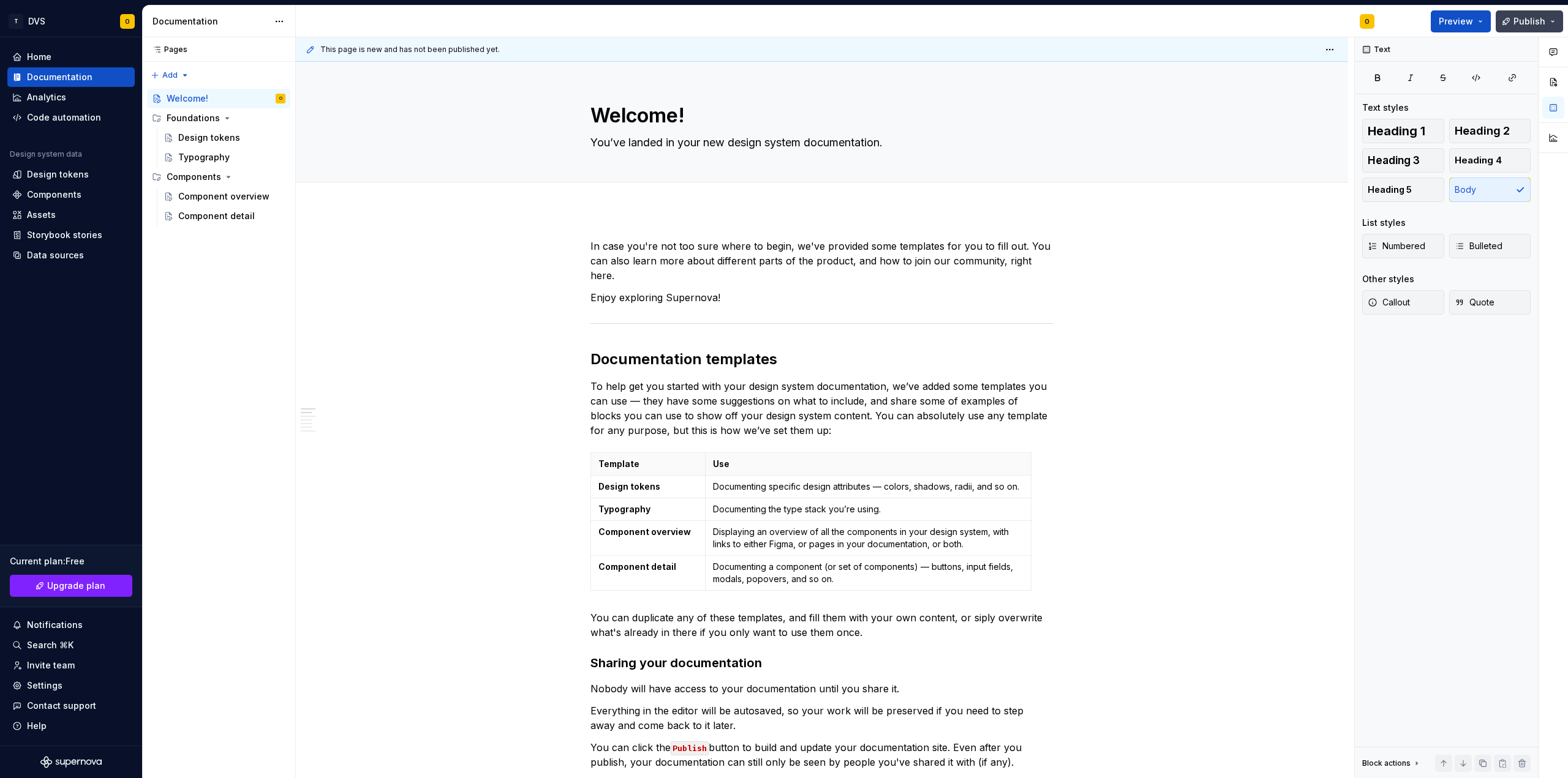
click at [1557, 22] on button "Publish" at bounding box center [1529, 22] width 67 height 22
click at [1488, 23] on button "Preview" at bounding box center [1460, 22] width 60 height 22
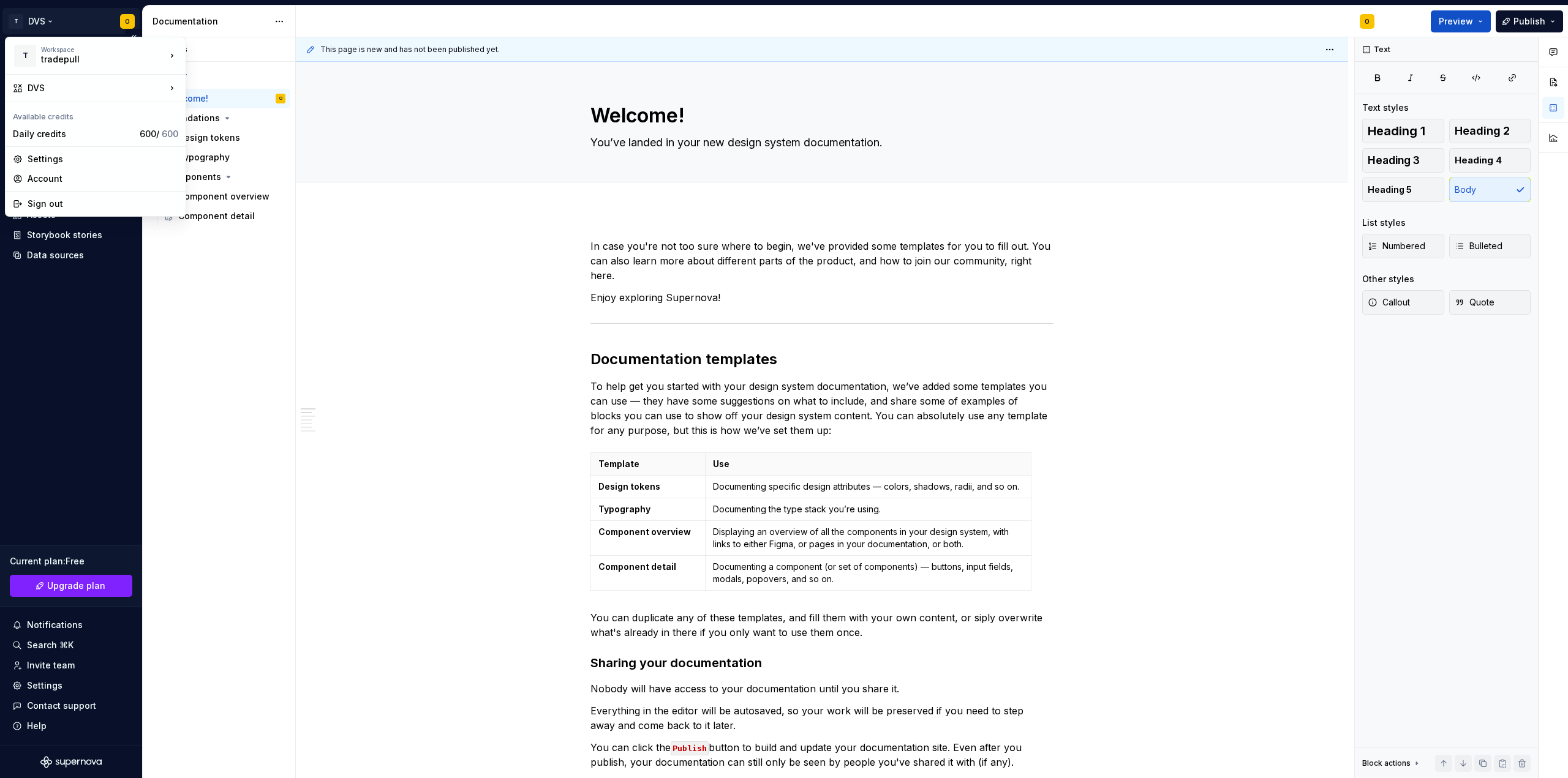
click at [123, 22] on html "T DVS O Home Documentation Analytics Code automation Design system data Design …" at bounding box center [784, 389] width 1568 height 778
click at [55, 159] on div "Settings" at bounding box center [103, 159] width 151 height 12
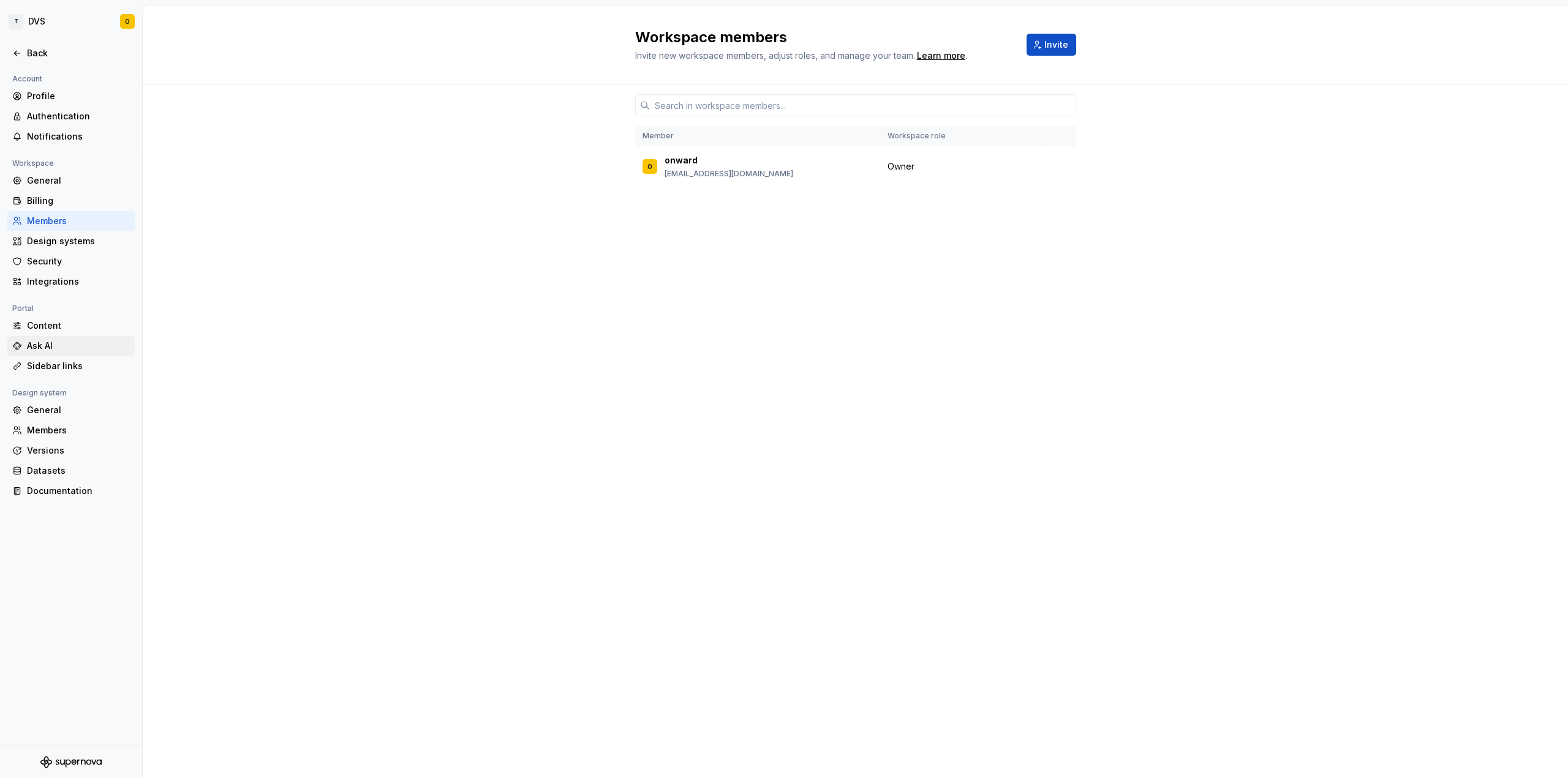
click at [29, 341] on div "Ask AI" at bounding box center [79, 345] width 103 height 12
type textarea "*"
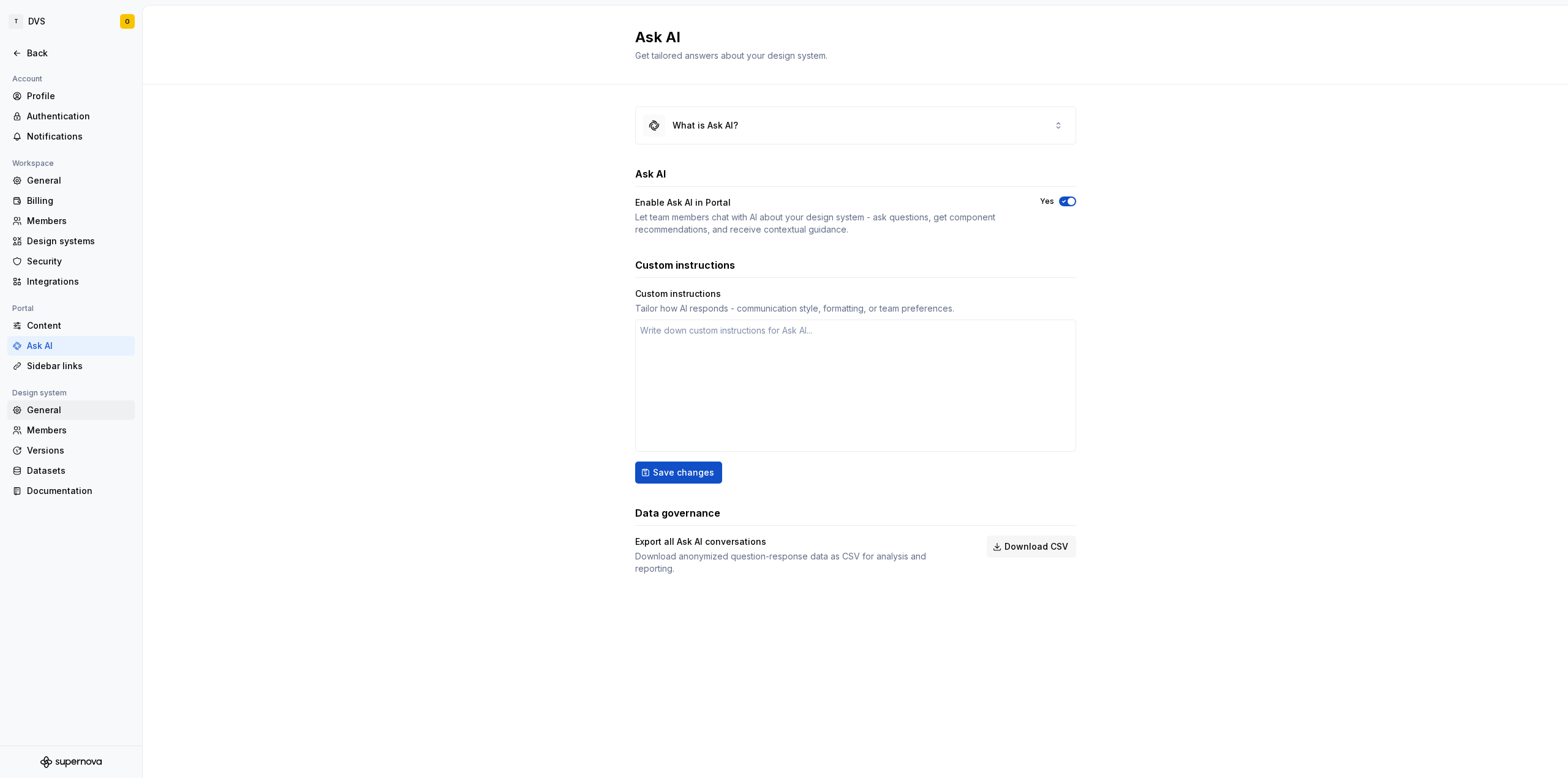
click at [40, 411] on div "General" at bounding box center [79, 409] width 103 height 12
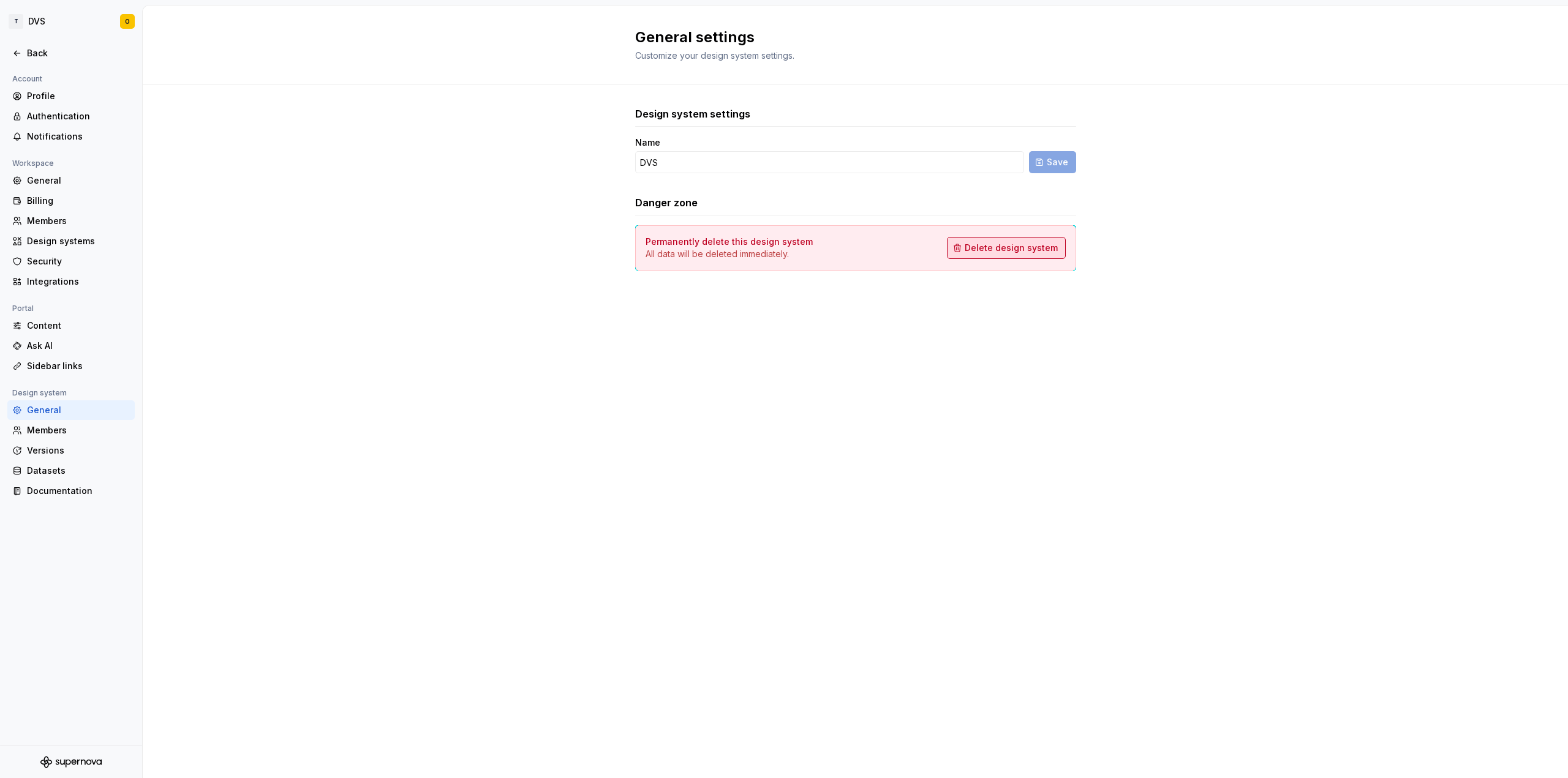
click at [995, 248] on span "Delete design system" at bounding box center [1011, 248] width 93 height 12
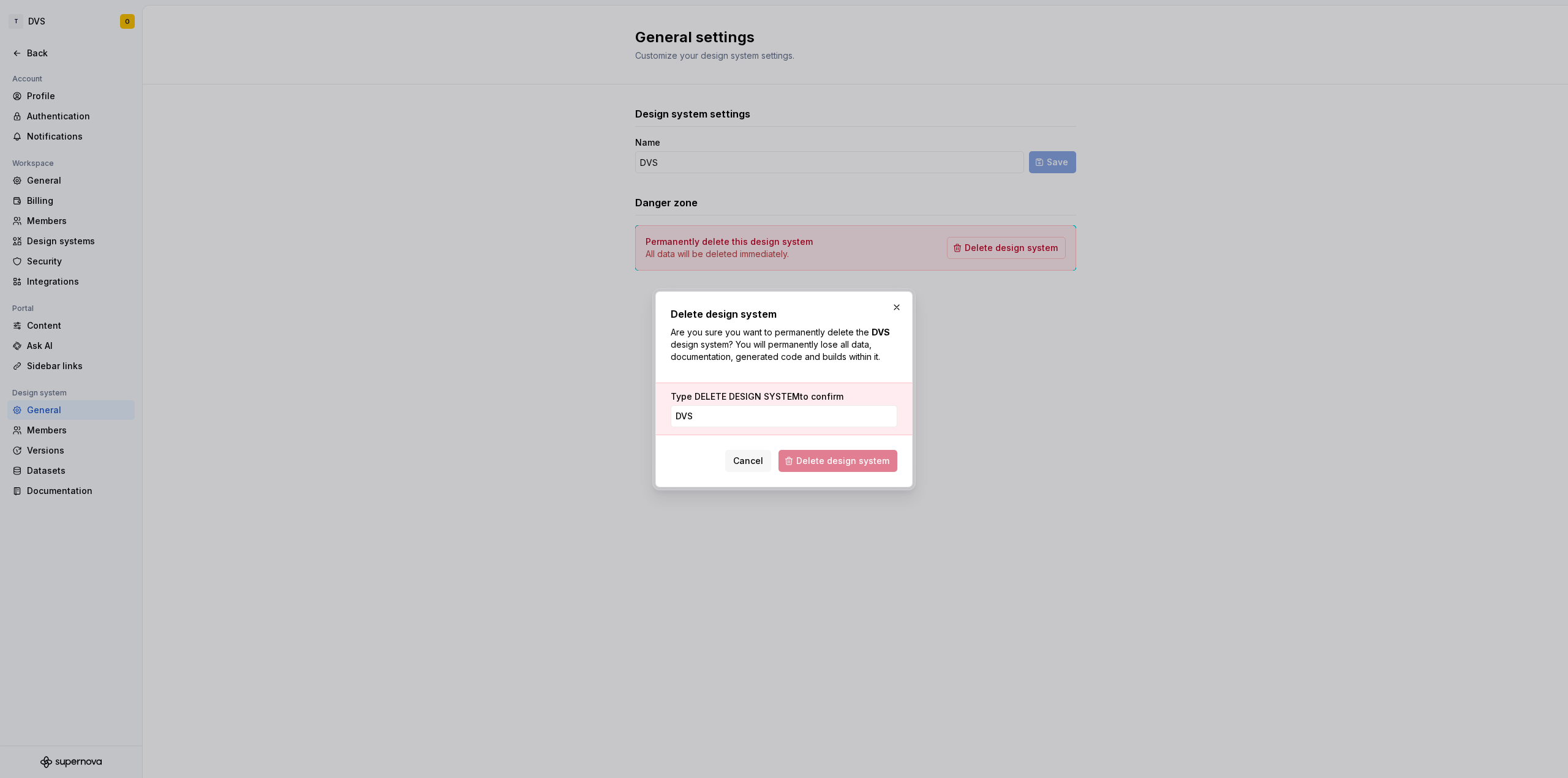
type input "DVS"
click at [838, 460] on span "Delete design system" at bounding box center [838, 461] width 119 height 22
click at [849, 458] on span "Delete design system" at bounding box center [838, 461] width 119 height 22
click at [762, 466] on span "Cancel" at bounding box center [747, 461] width 30 height 12
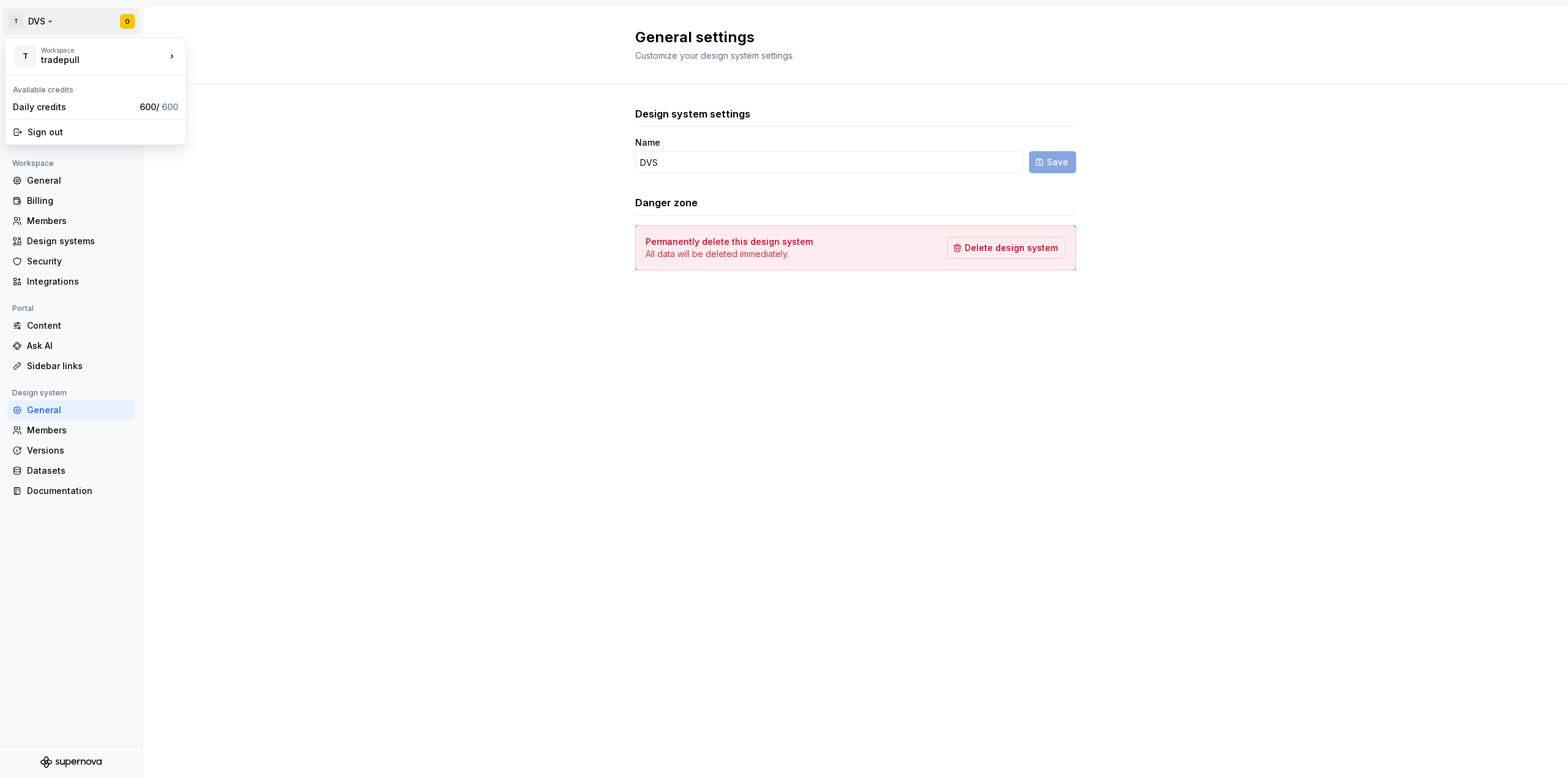
click at [127, 22] on html "T DVS O Back Account Profile Authentication Notifications Workspace General Bil…" at bounding box center [784, 389] width 1568 height 778
click at [59, 131] on div "Sign out" at bounding box center [103, 131] width 151 height 12
click at [51, 22] on html "T DVS O Back Account Profile Authentication Notifications Workspace General Bil…" at bounding box center [784, 389] width 1568 height 778
click at [56, 128] on div "Sign out" at bounding box center [103, 131] width 151 height 12
click at [125, 26] on html "T DVS O Back Account Profile Authentication Notifications Workspace General Bil…" at bounding box center [784, 389] width 1568 height 778
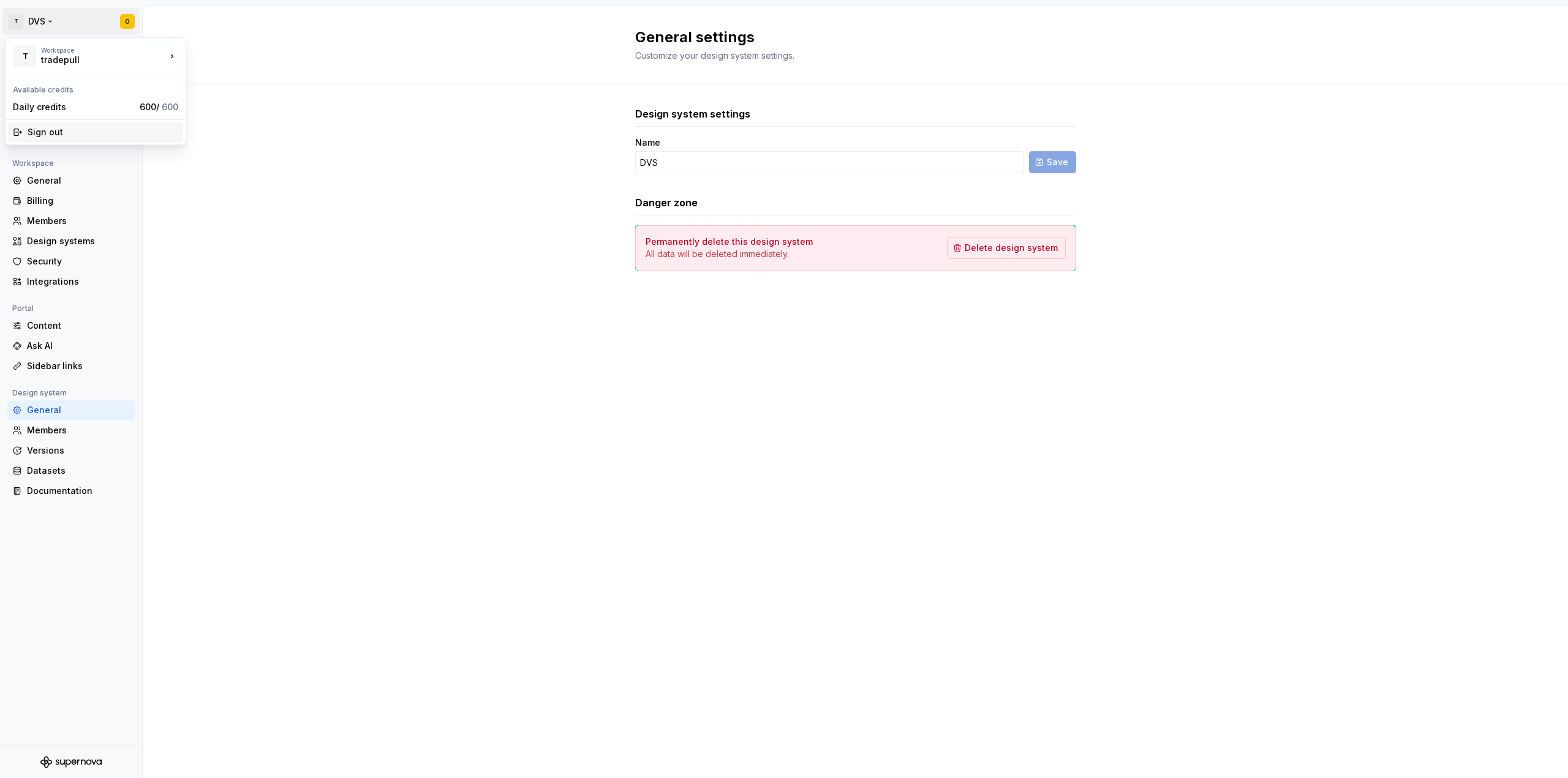
click at [66, 131] on div "Sign out" at bounding box center [103, 131] width 151 height 12
